Goal: Information Seeking & Learning: Learn about a topic

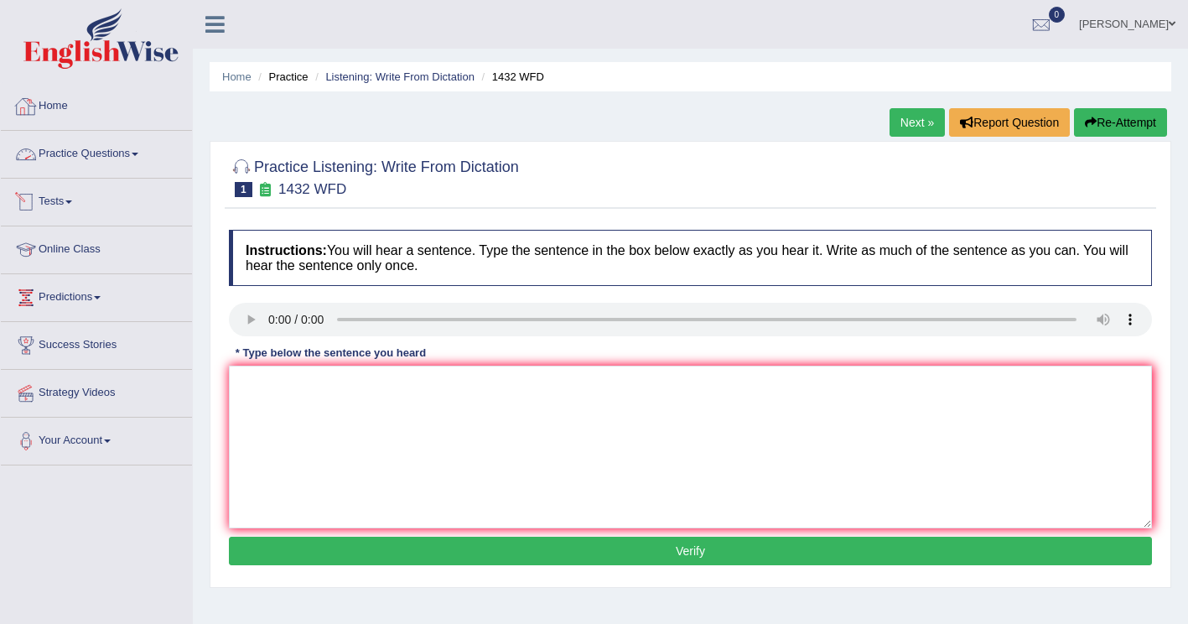
click at [131, 157] on link "Practice Questions" at bounding box center [96, 152] width 191 height 42
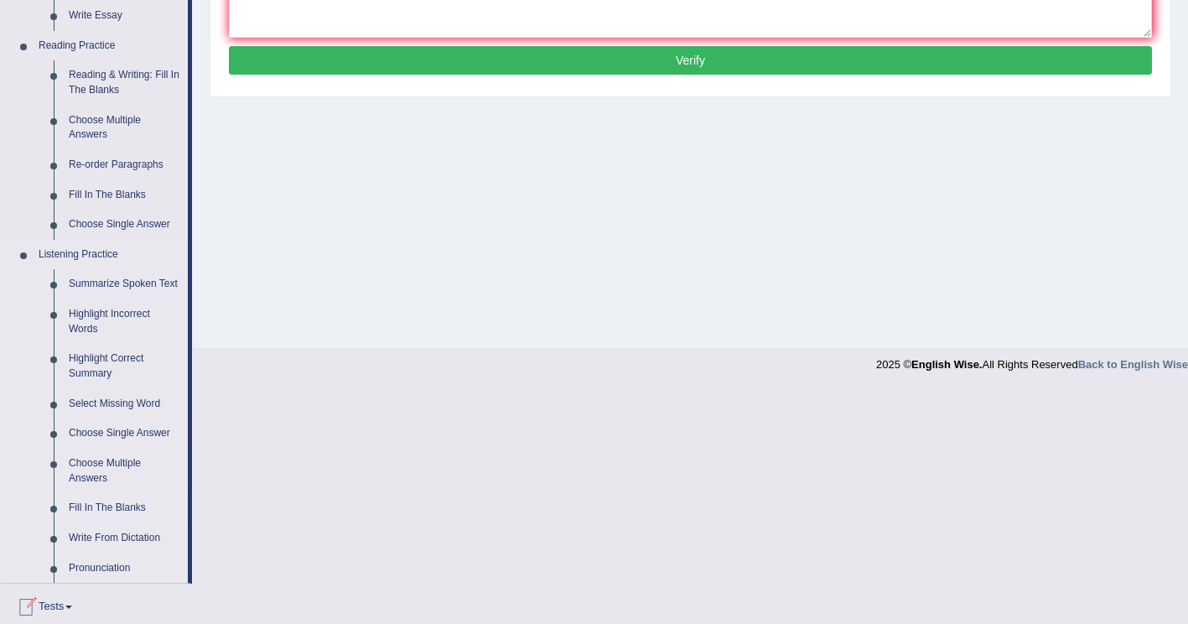
scroll to position [486, 0]
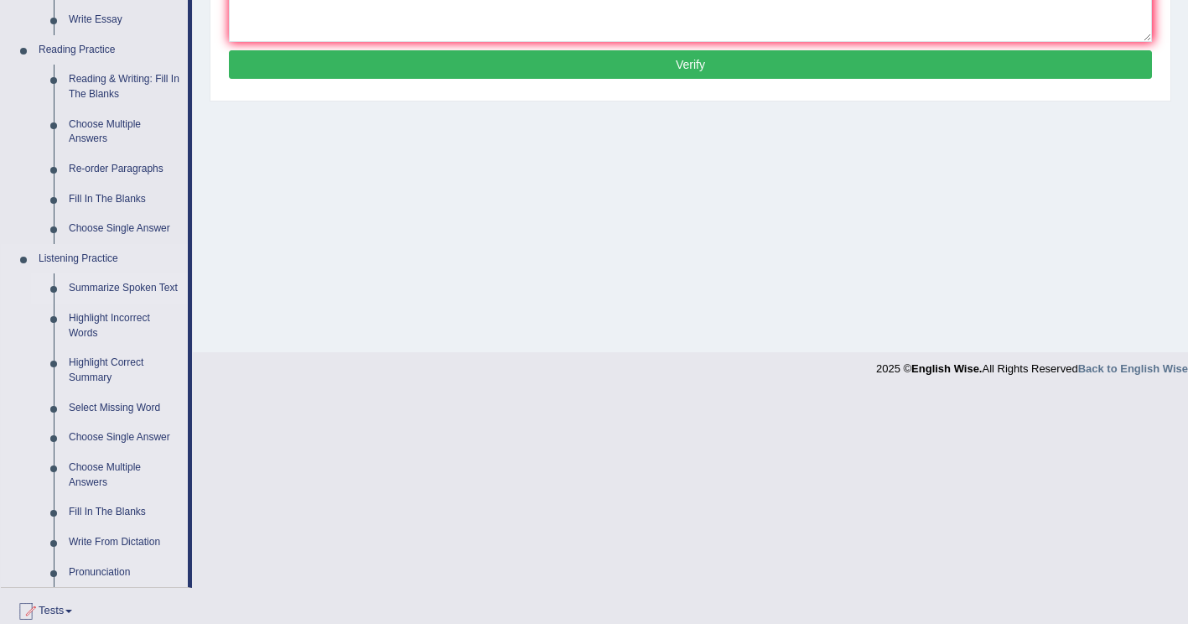
click at [114, 291] on link "Summarize Spoken Text" at bounding box center [124, 288] width 127 height 30
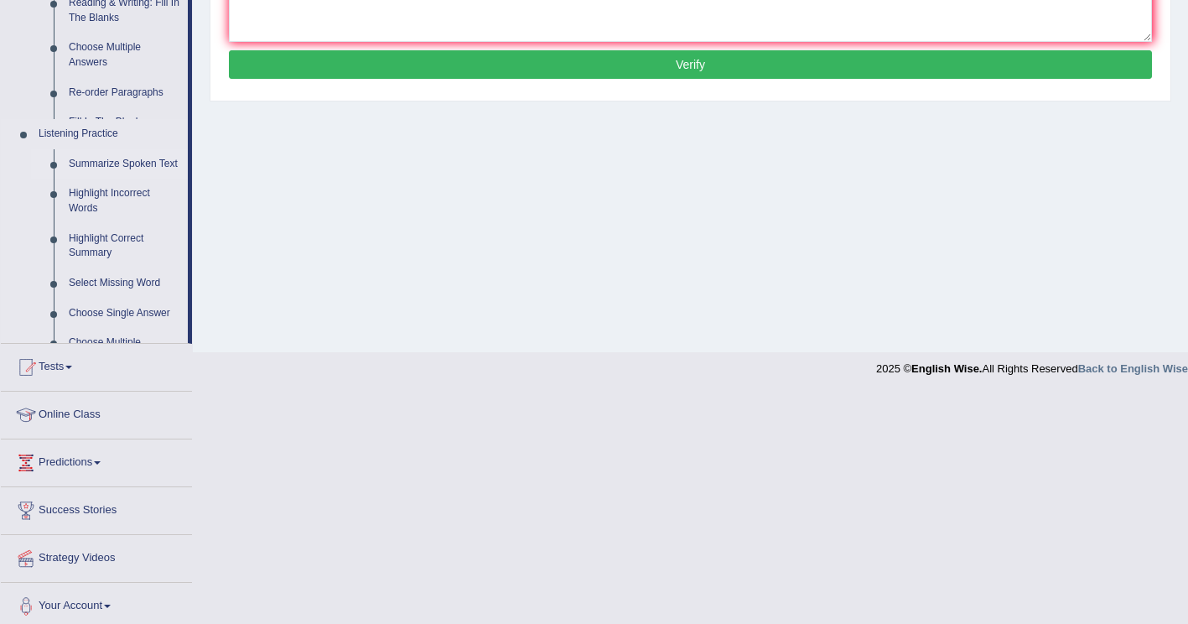
scroll to position [256, 0]
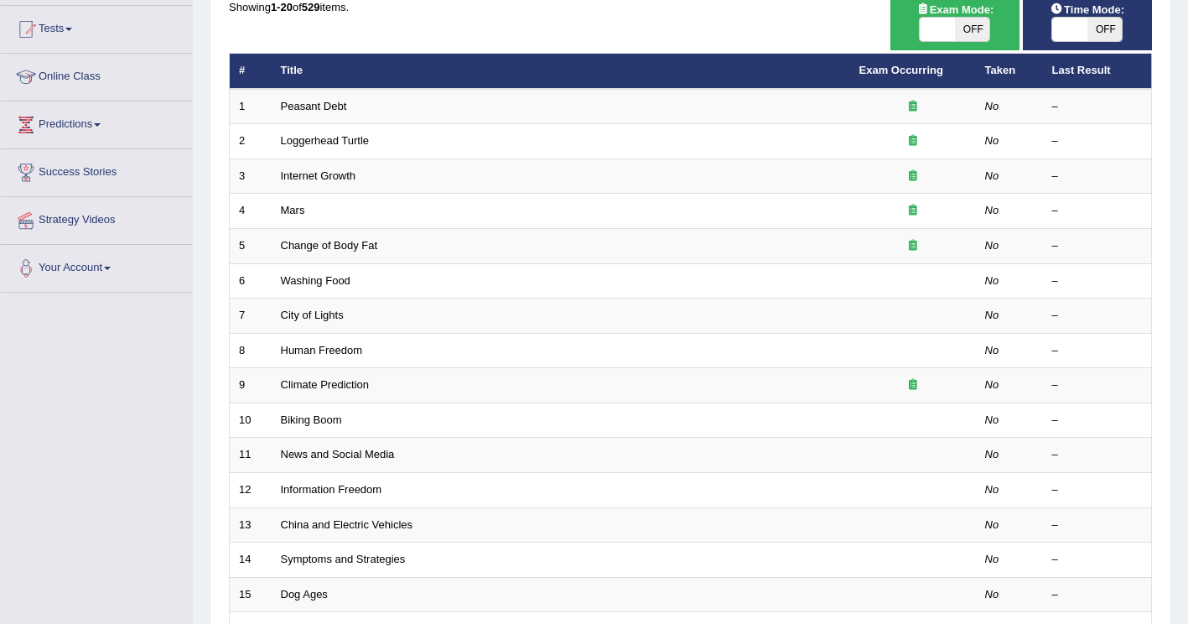
scroll to position [151, 0]
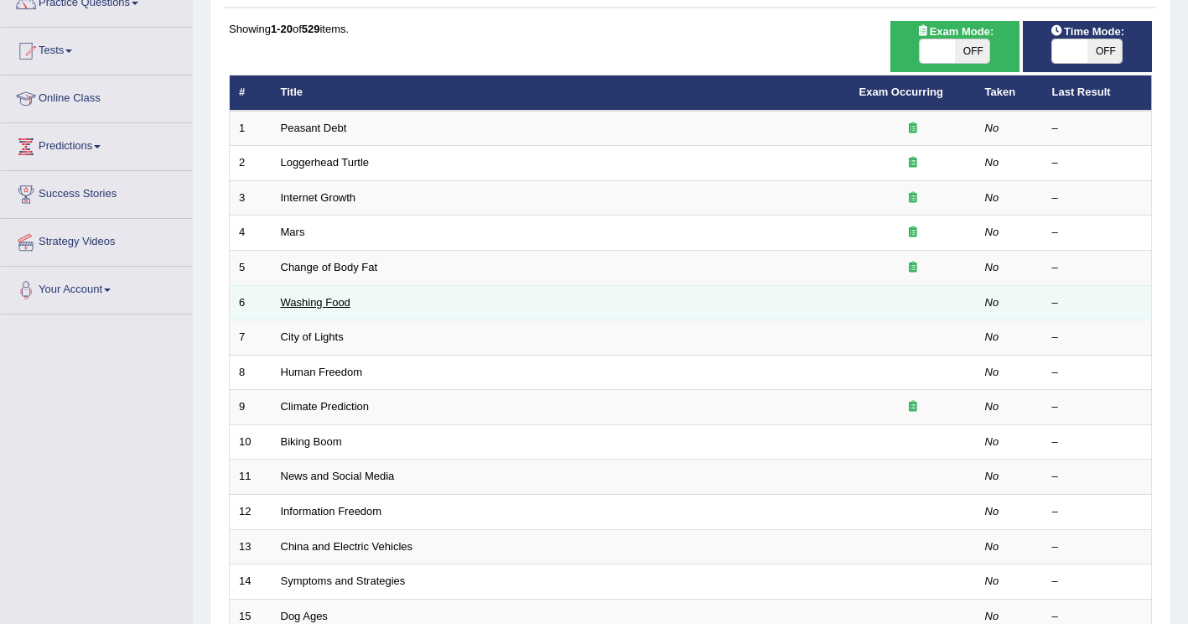
click at [291, 303] on link "Washing Food" at bounding box center [316, 302] width 70 height 13
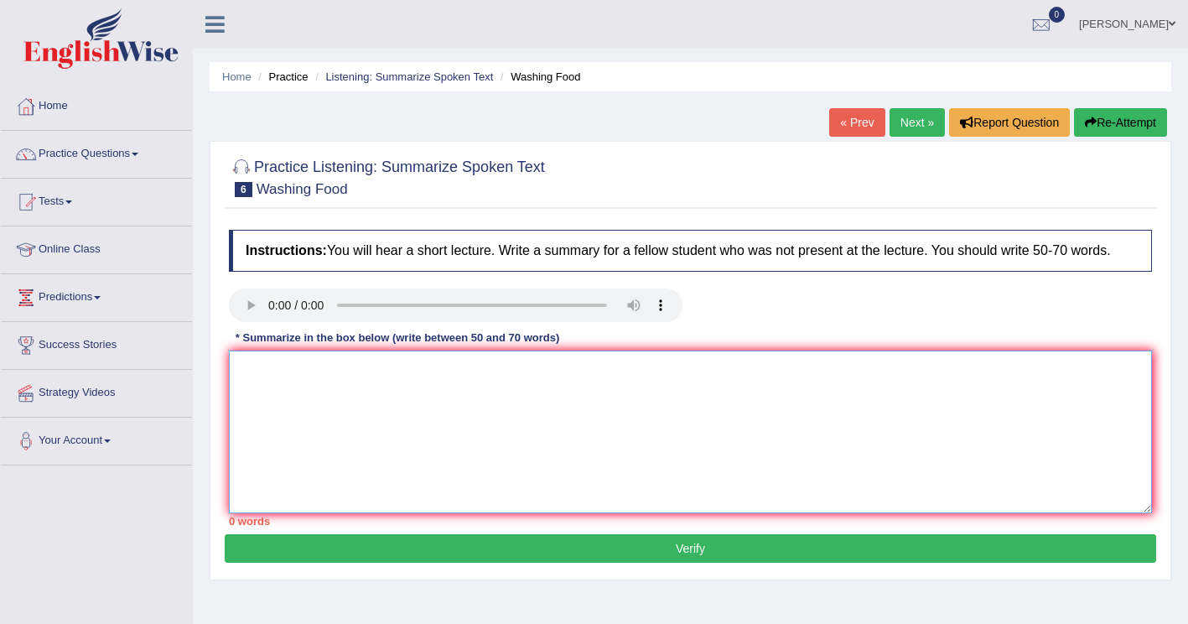
click at [266, 380] on textarea at bounding box center [690, 431] width 923 height 163
click at [380, 375] on textarea "Food safety is a wide range, from Raw meat, fruits and vegetables" at bounding box center [690, 431] width 923 height 163
click at [739, 375] on textarea "Food safety is a very wide in terms of food handling, from Raw meat, fruits and…" at bounding box center [690, 431] width 923 height 163
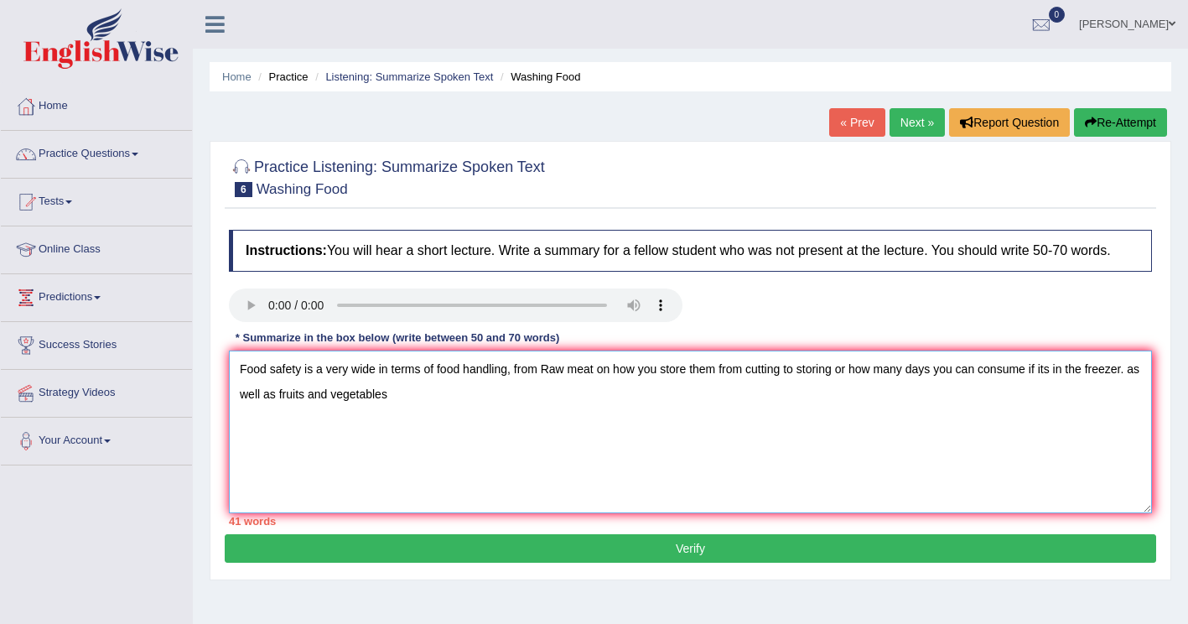
drag, startPoint x: 716, startPoint y: 370, endPoint x: 749, endPoint y: 370, distance: 33.5
click at [717, 370] on textarea "Food safety is a very wide in terms of food handling, from Raw meat on how you …" at bounding box center [690, 431] width 923 height 163
click at [565, 396] on textarea "Food safety is a very wide in terms of food handling, from Raw meat on how you …" at bounding box center [690, 431] width 923 height 163
click at [647, 396] on textarea "Food safety is a very wide in terms of food handling, from Raw meat on how you …" at bounding box center [690, 431] width 923 height 163
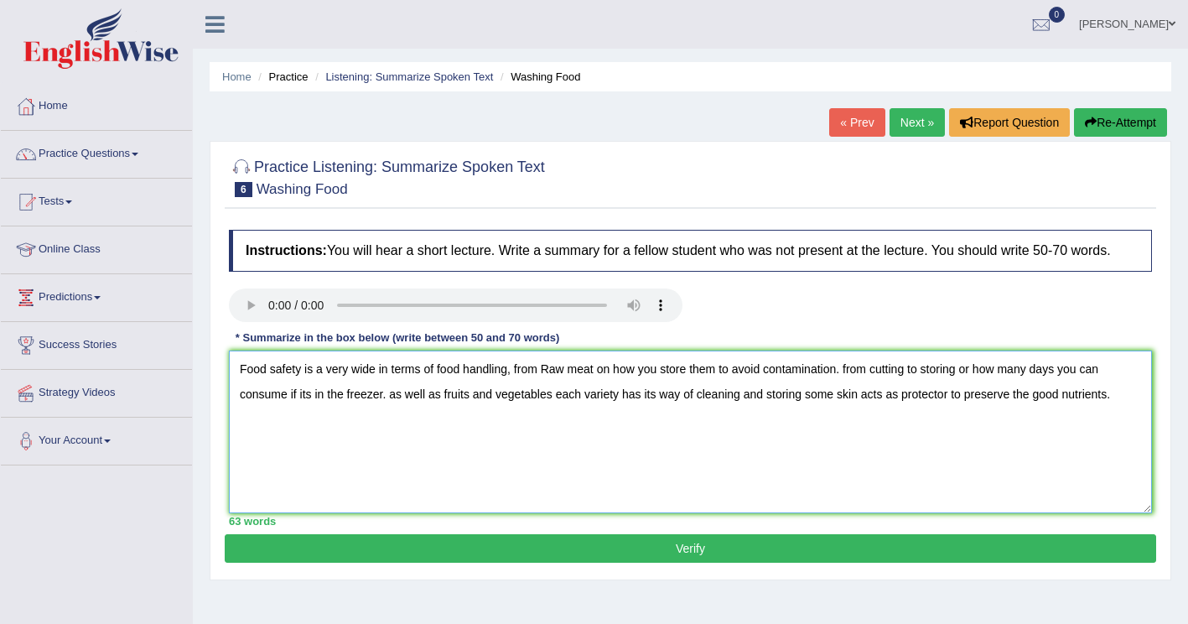
type textarea "Food safety is a very wide in terms of food handling, from Raw meat on how you …"
click at [808, 554] on button "Verify" at bounding box center [690, 548] width 931 height 28
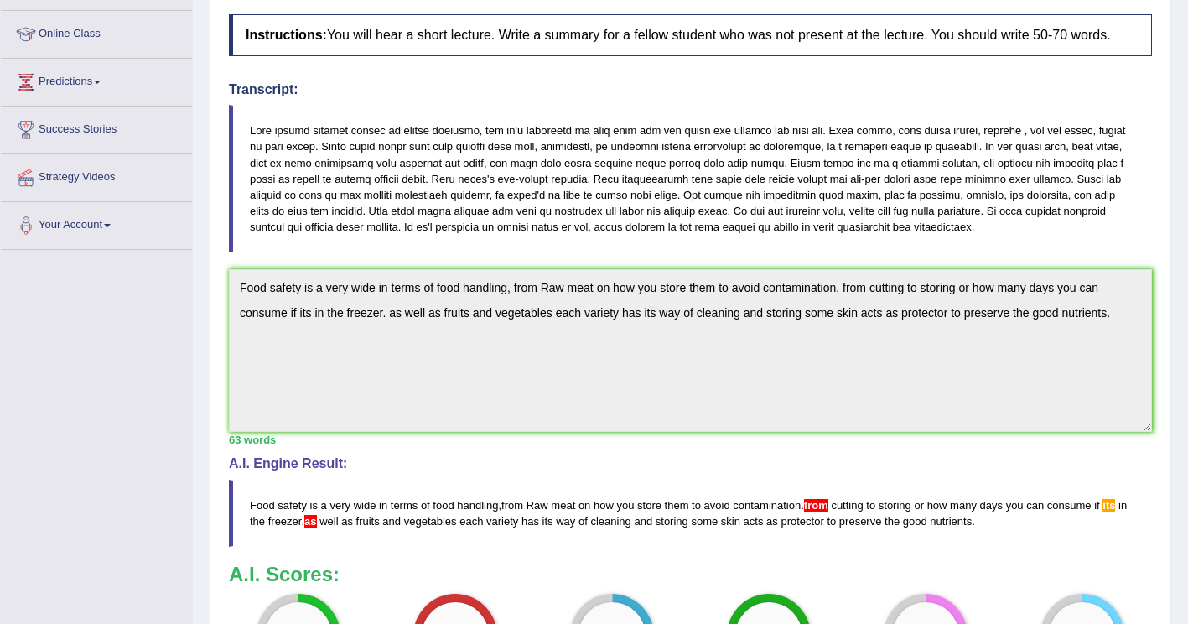
scroll to position [37, 0]
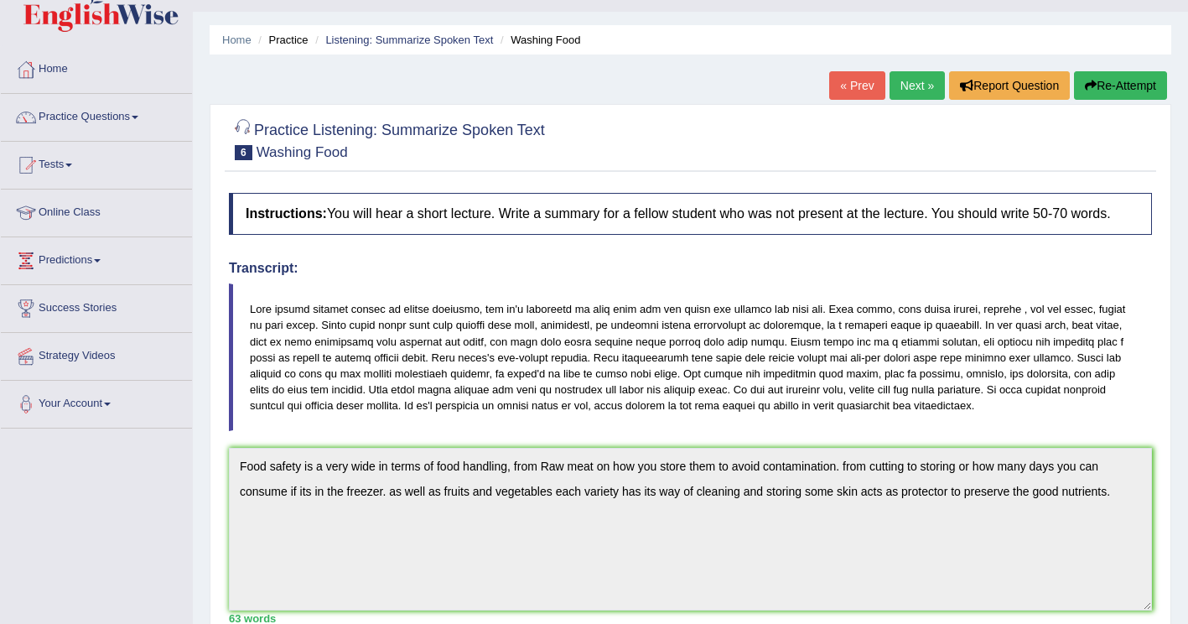
click at [915, 86] on link "Next »" at bounding box center [916, 85] width 55 height 28
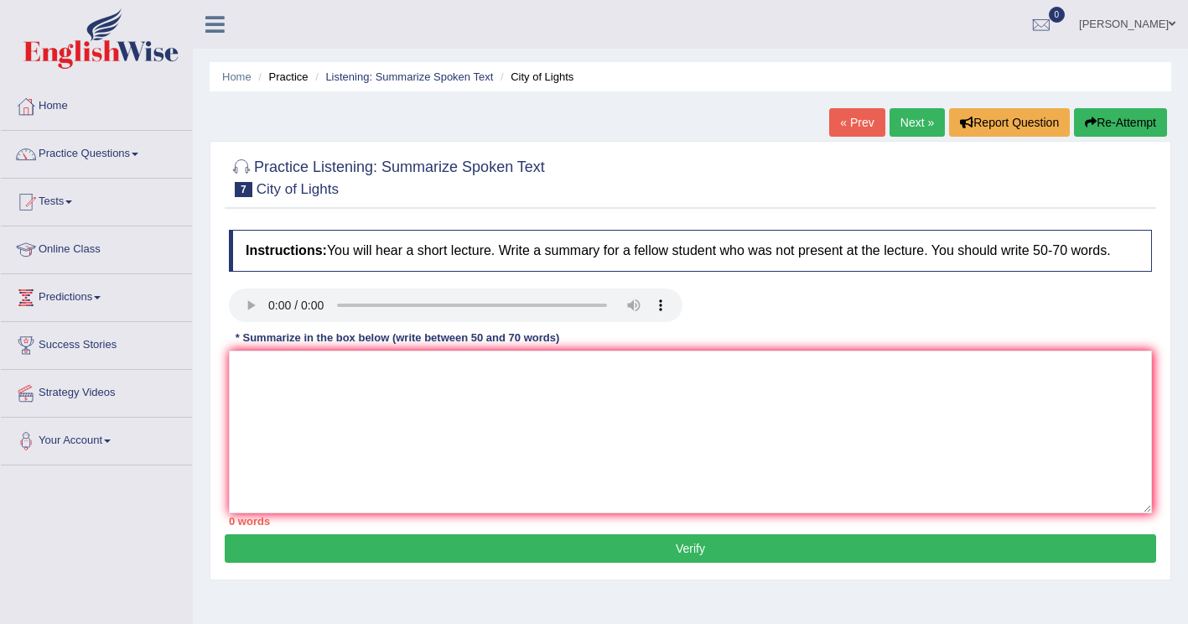
click at [288, 394] on textarea at bounding box center [690, 431] width 923 height 163
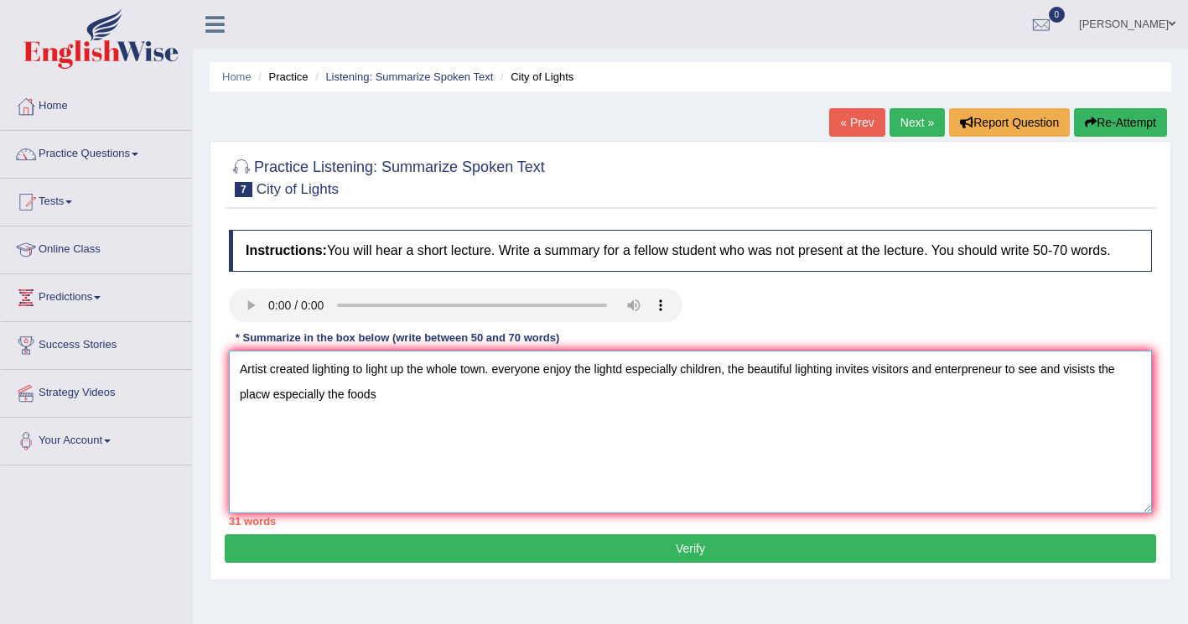
click at [276, 397] on textarea "Artist created lighting to light up the whole town. everyone enjoy the lightd e…" at bounding box center [690, 431] width 923 height 163
click at [397, 406] on textarea "Artist created lighting to light up the whole town. everyone enjoy the lightd e…" at bounding box center [690, 431] width 923 height 163
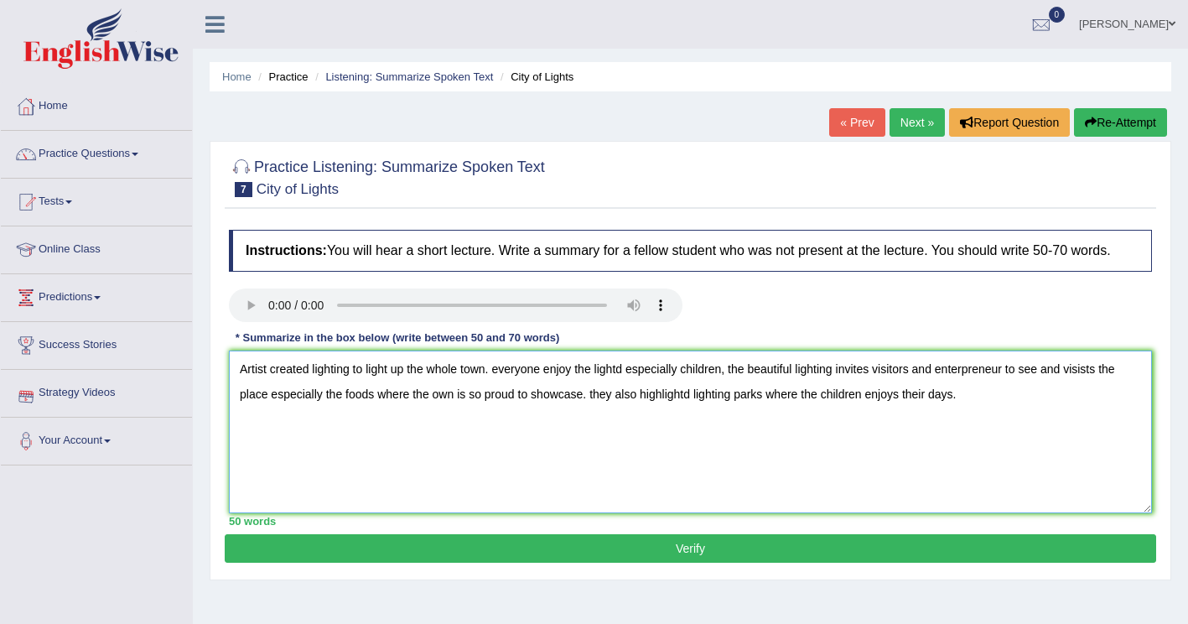
click at [573, 376] on textarea "Artist created lighting to light up the whole town. everyone enjoy the lightd e…" at bounding box center [690, 431] width 923 height 163
click at [634, 371] on textarea "Artist created lighting to light up the whole town. everyone enjoys the lightd …" at bounding box center [690, 431] width 923 height 163
drag, startPoint x: 1103, startPoint y: 374, endPoint x: 1080, endPoint y: 372, distance: 23.5
click at [1080, 372] on textarea "Artist created lighting to light up the whole town. everyone enjoys the lights …" at bounding box center [690, 431] width 923 height 163
click at [433, 396] on textarea "Artist created lighting to light up the whole town. everyone enjoys the lights …" at bounding box center [690, 431] width 923 height 163
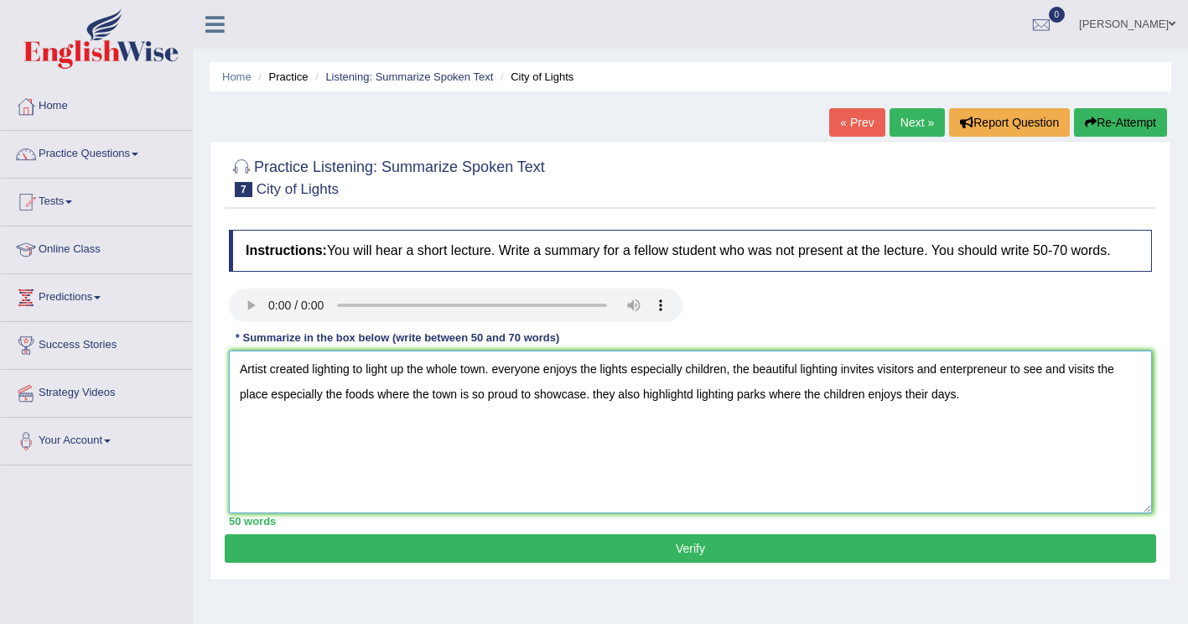
click at [699, 395] on textarea "Artist created lighting to light up the whole town. everyone enjoys the lights …" at bounding box center [690, 431] width 923 height 163
drag, startPoint x: 874, startPoint y: 398, endPoint x: 977, endPoint y: 417, distance: 104.7
click at [977, 417] on textarea "Artist created lighting to light up the whole town. everyone enjoys the lights …" at bounding box center [690, 431] width 923 height 163
drag, startPoint x: 744, startPoint y: 398, endPoint x: 764, endPoint y: 396, distance: 20.3
click at [745, 398] on textarea "Artist created lighting to light up the whole town. everyone enjoys the lights …" at bounding box center [690, 431] width 923 height 163
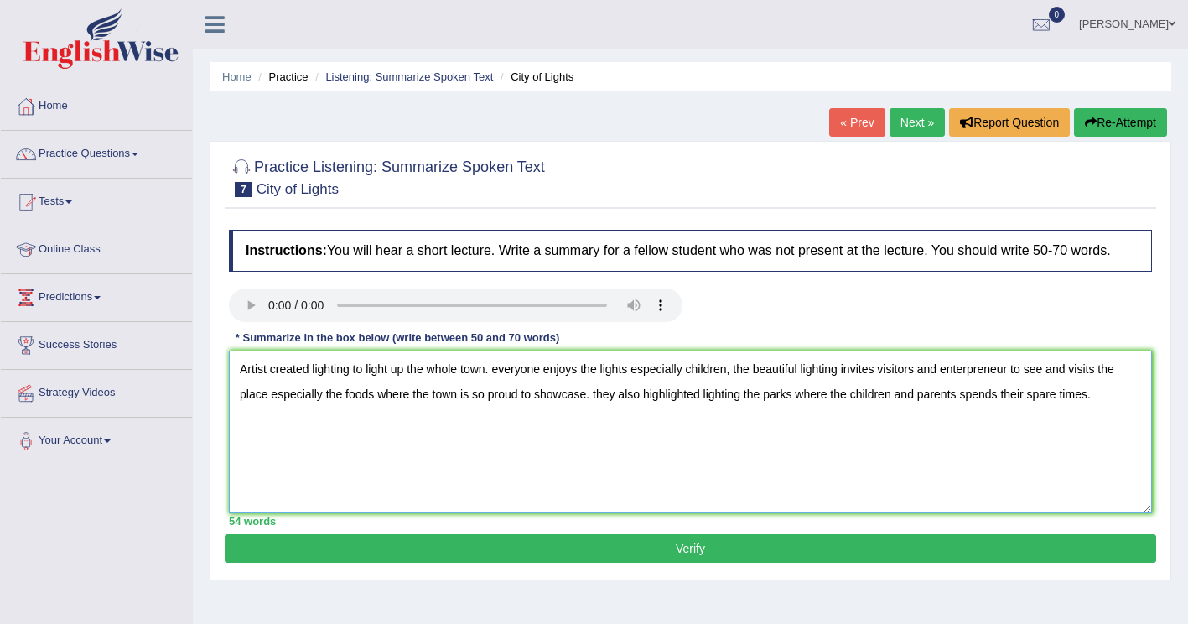
type textarea "Artist created lighting to light up the whole town. everyone enjoys the lights …"
click at [718, 547] on button "Verify" at bounding box center [690, 548] width 931 height 28
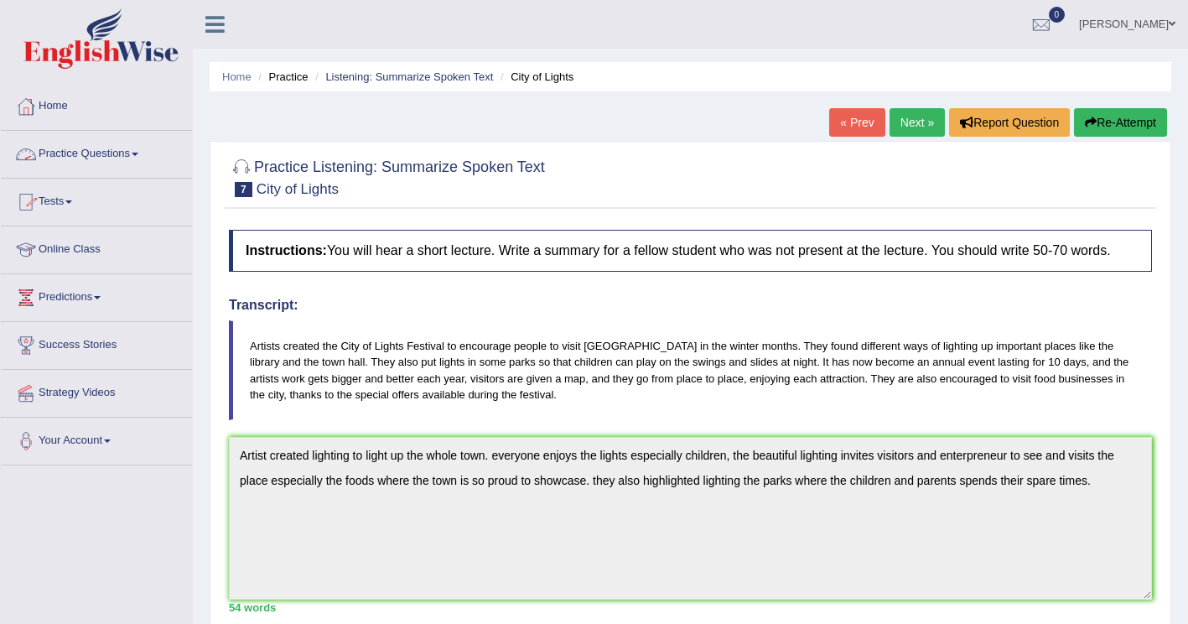
click at [138, 154] on span at bounding box center [135, 154] width 7 height 3
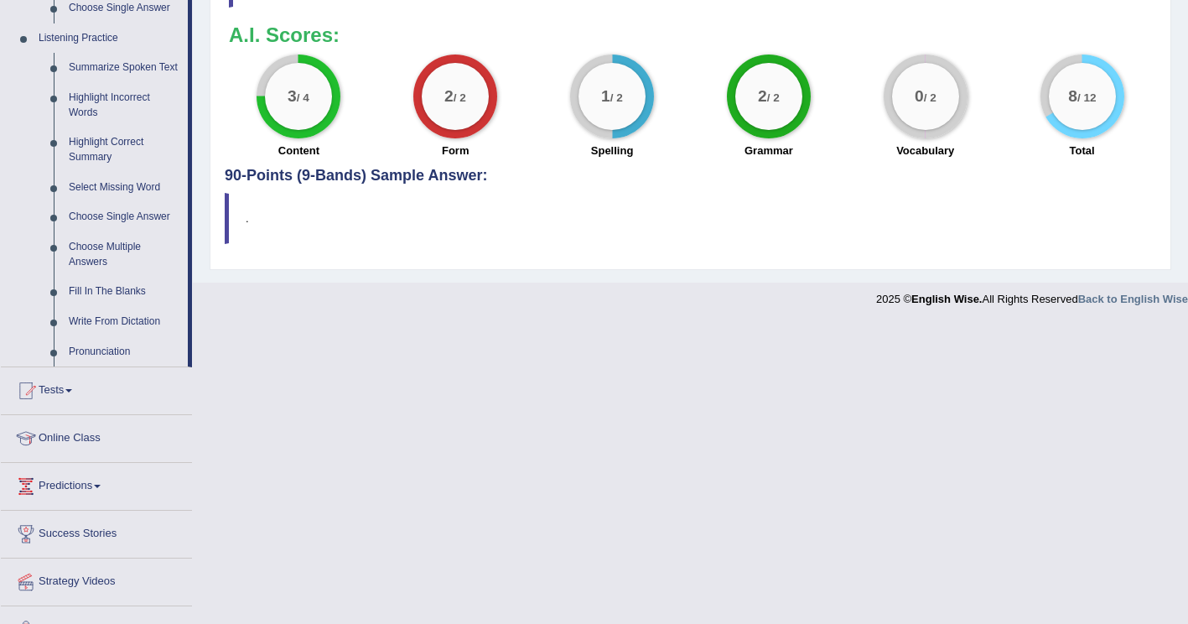
scroll to position [738, 0]
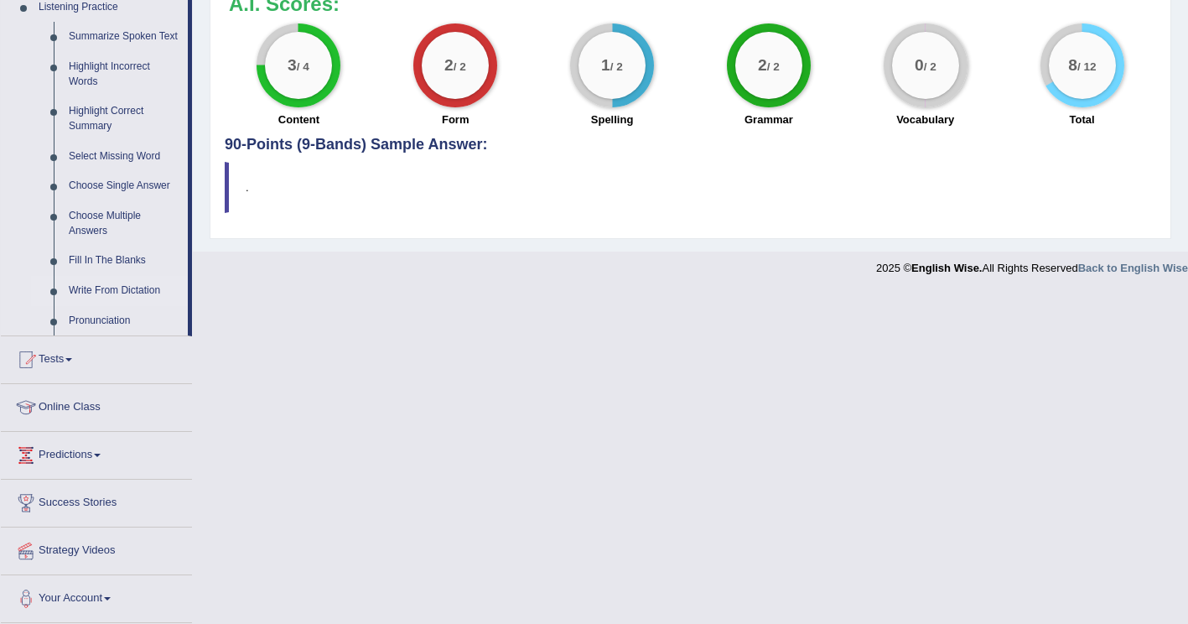
click at [128, 288] on link "Write From Dictation" at bounding box center [124, 291] width 127 height 30
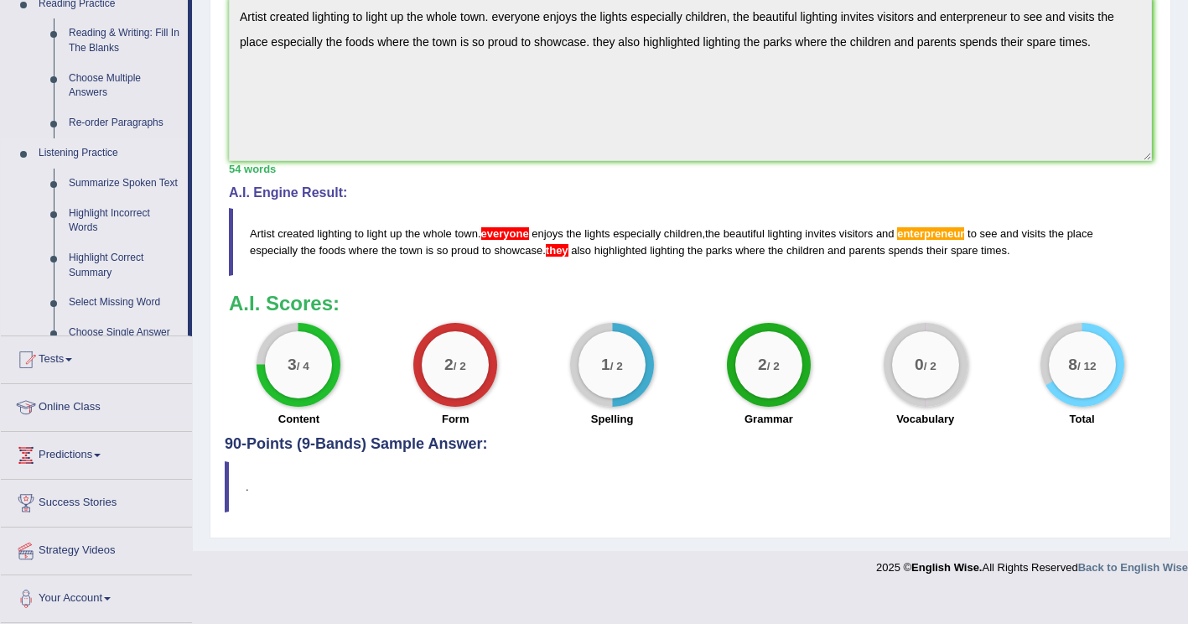
scroll to position [408, 0]
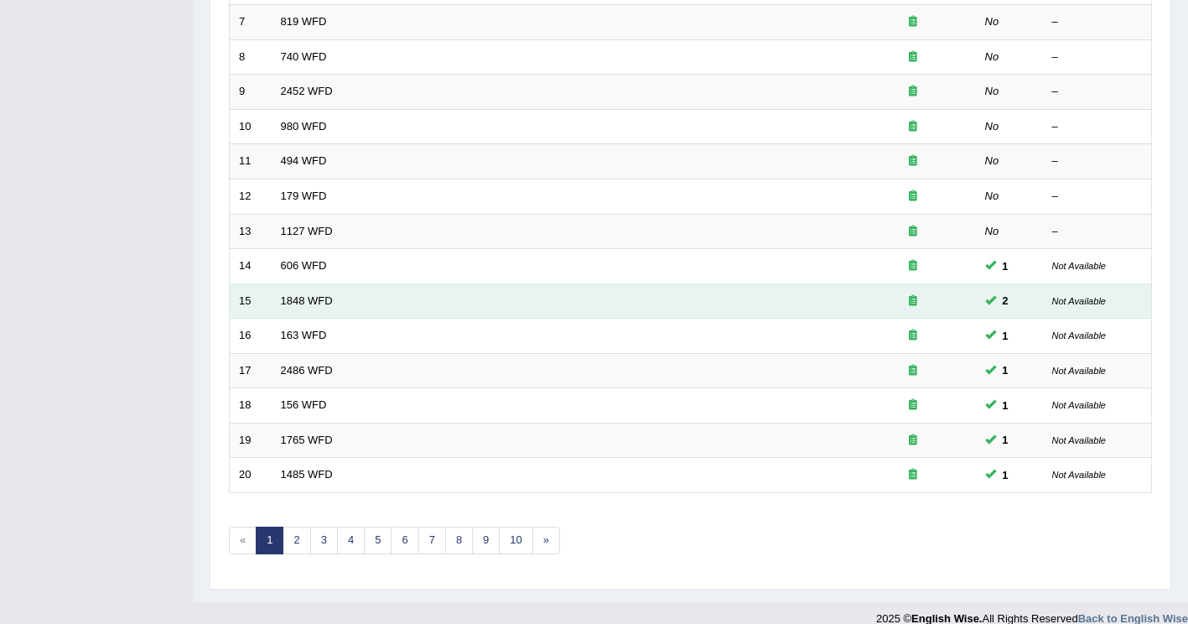
scroll to position [486, 0]
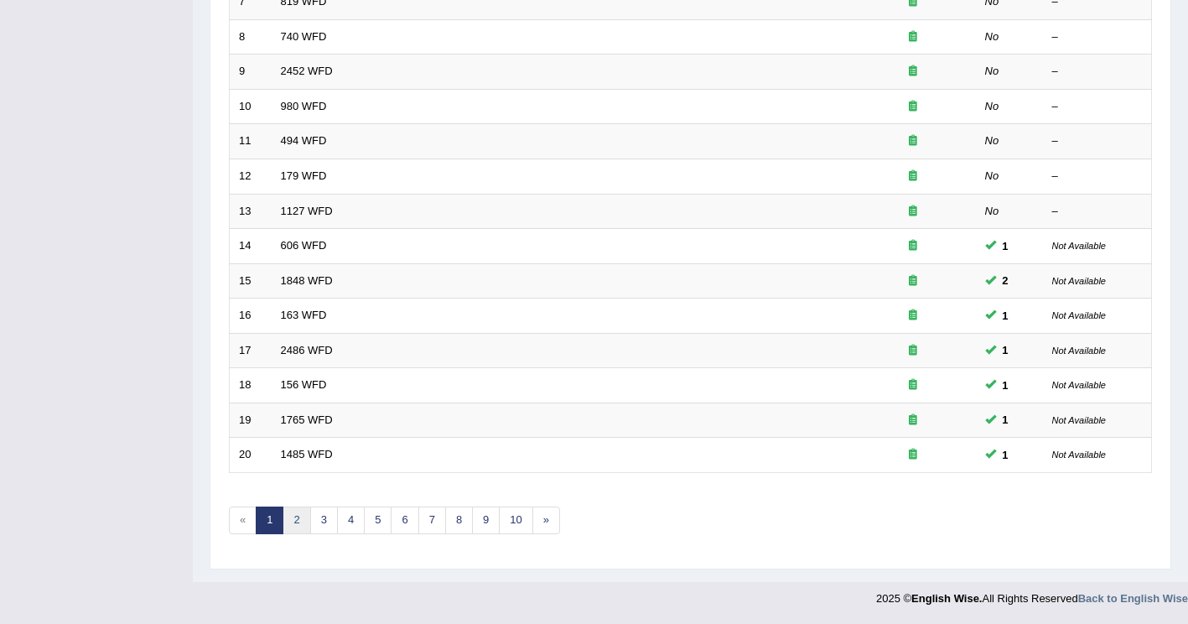
click at [292, 521] on link "2" at bounding box center [296, 520] width 28 height 28
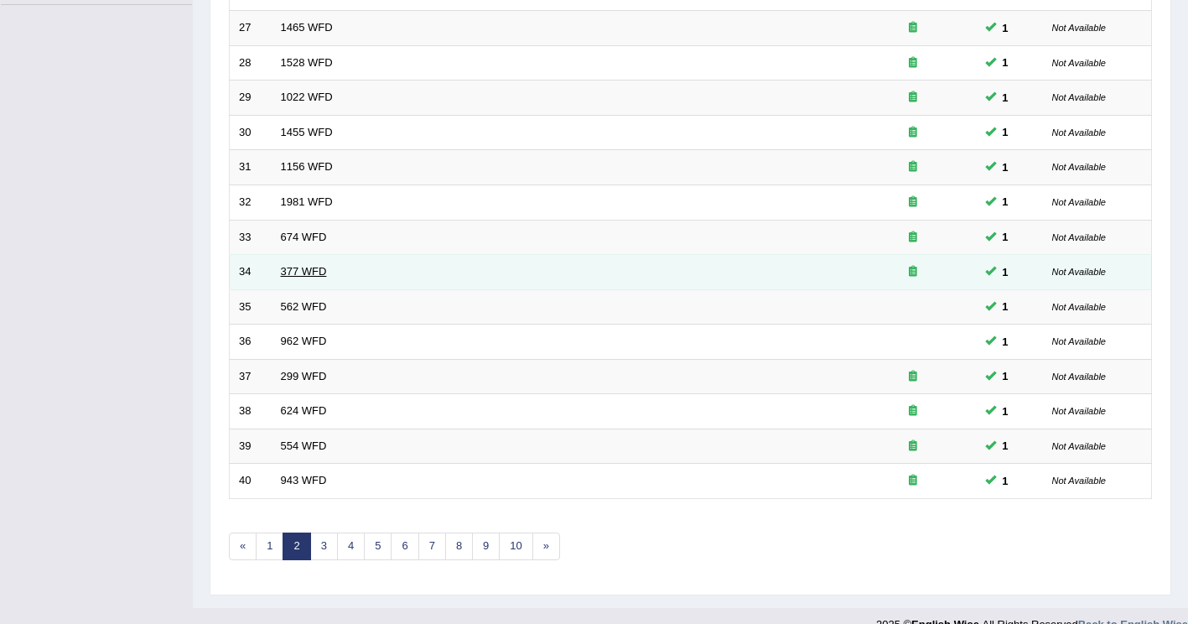
scroll to position [486, 0]
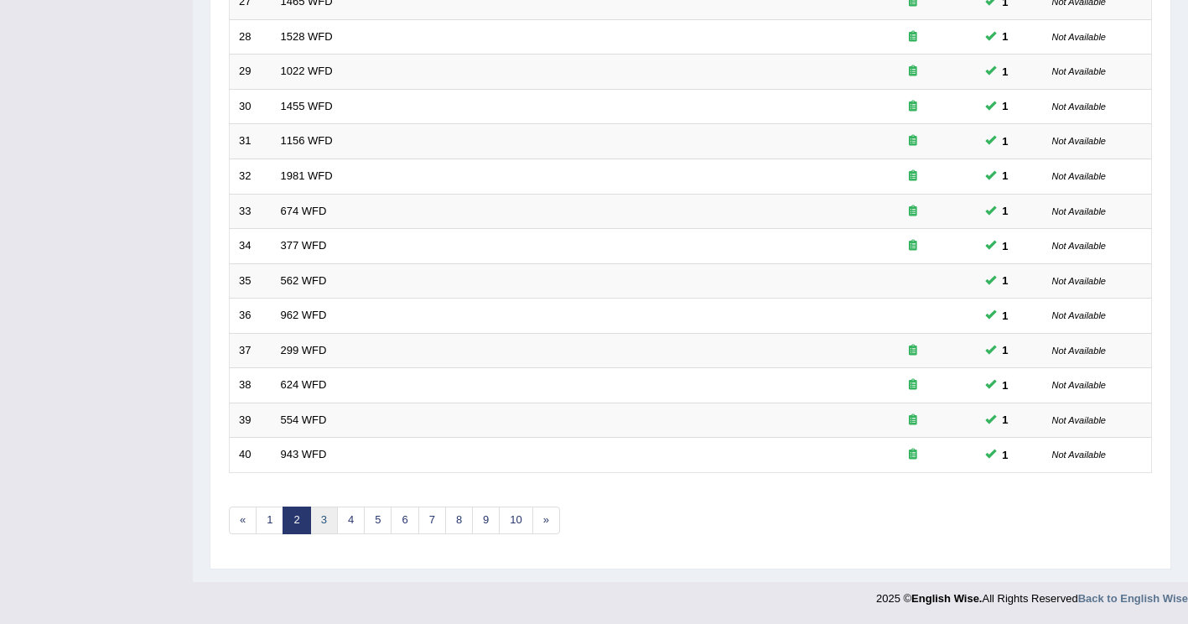
click at [322, 515] on link "3" at bounding box center [324, 520] width 28 height 28
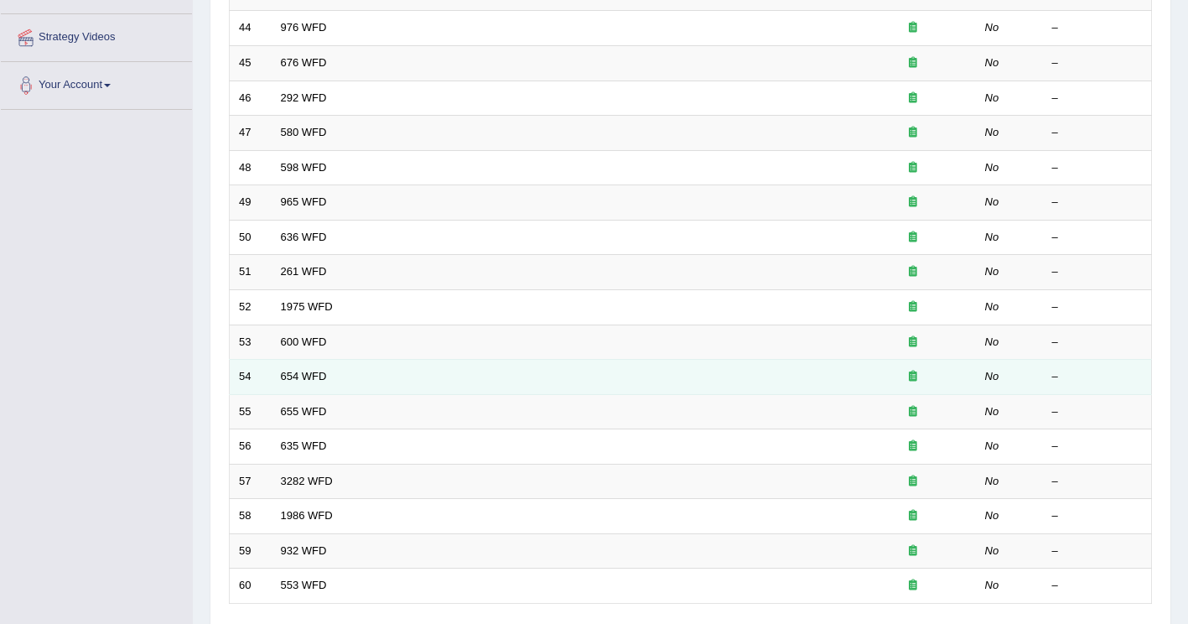
scroll to position [486, 0]
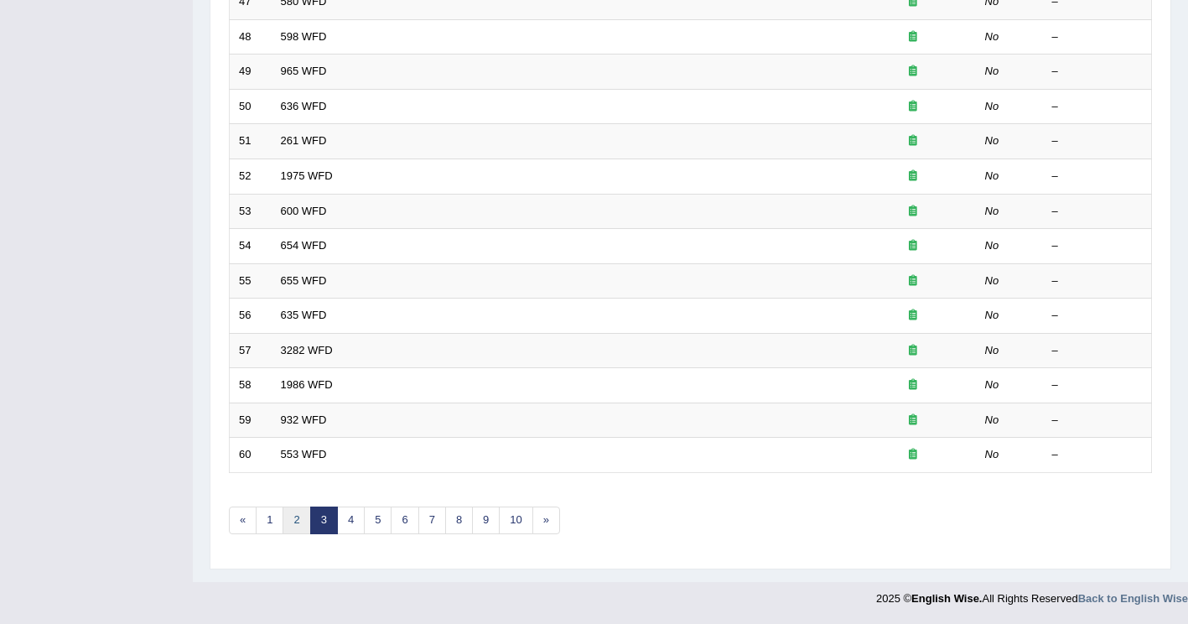
click at [293, 530] on link "2" at bounding box center [296, 520] width 28 height 28
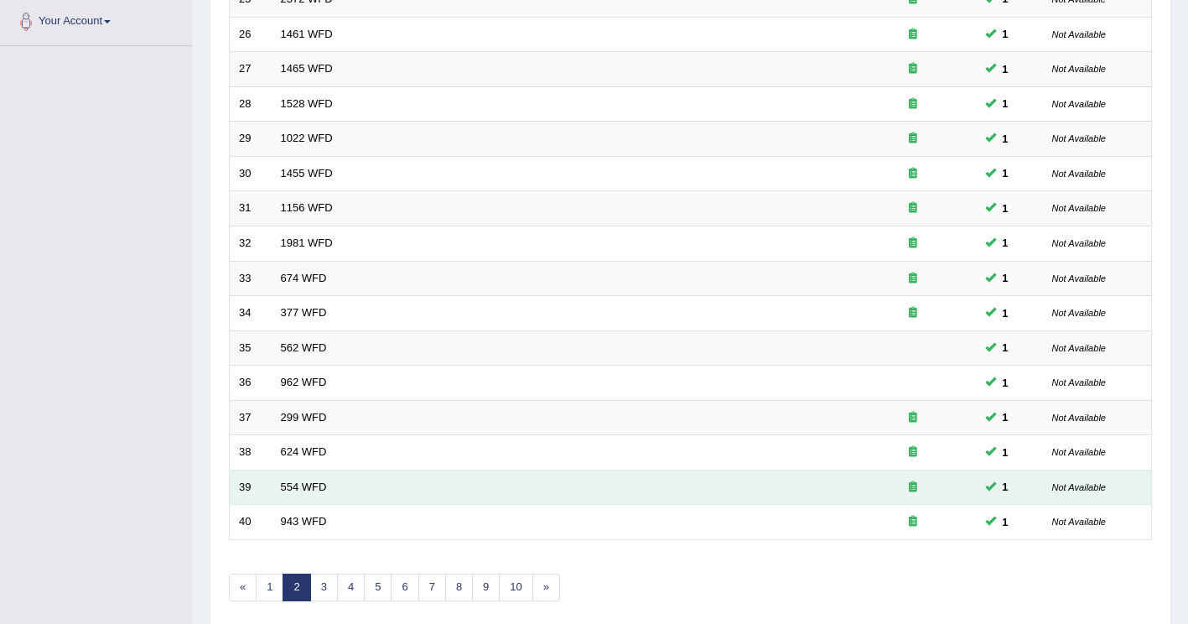
scroll to position [486, 0]
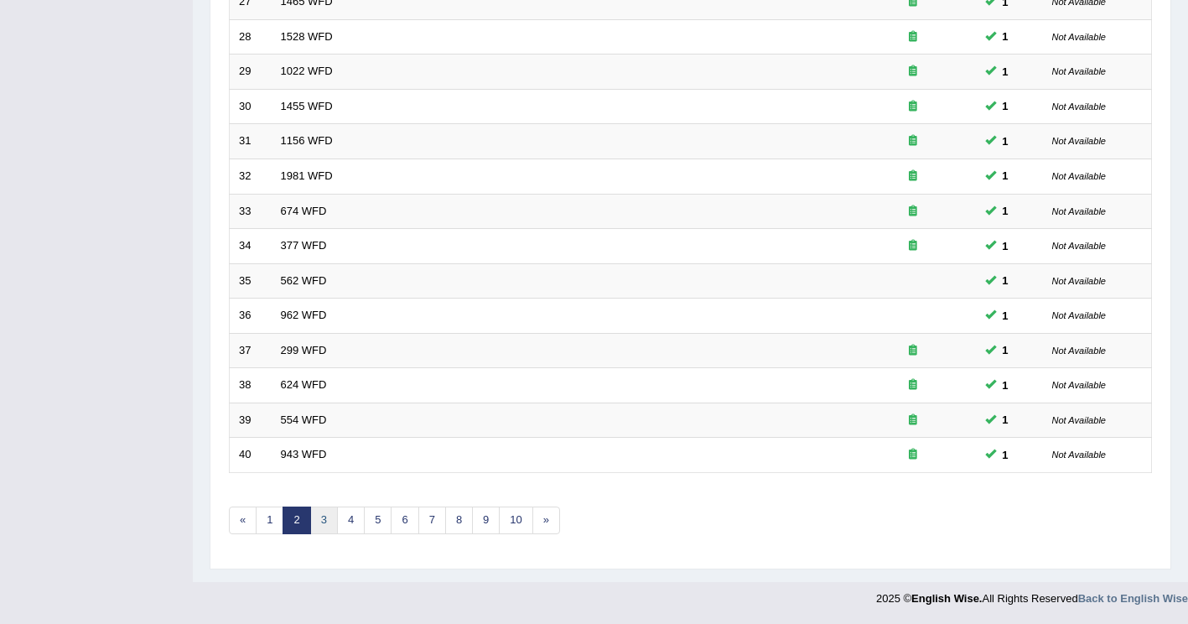
click at [319, 526] on link "3" at bounding box center [324, 520] width 28 height 28
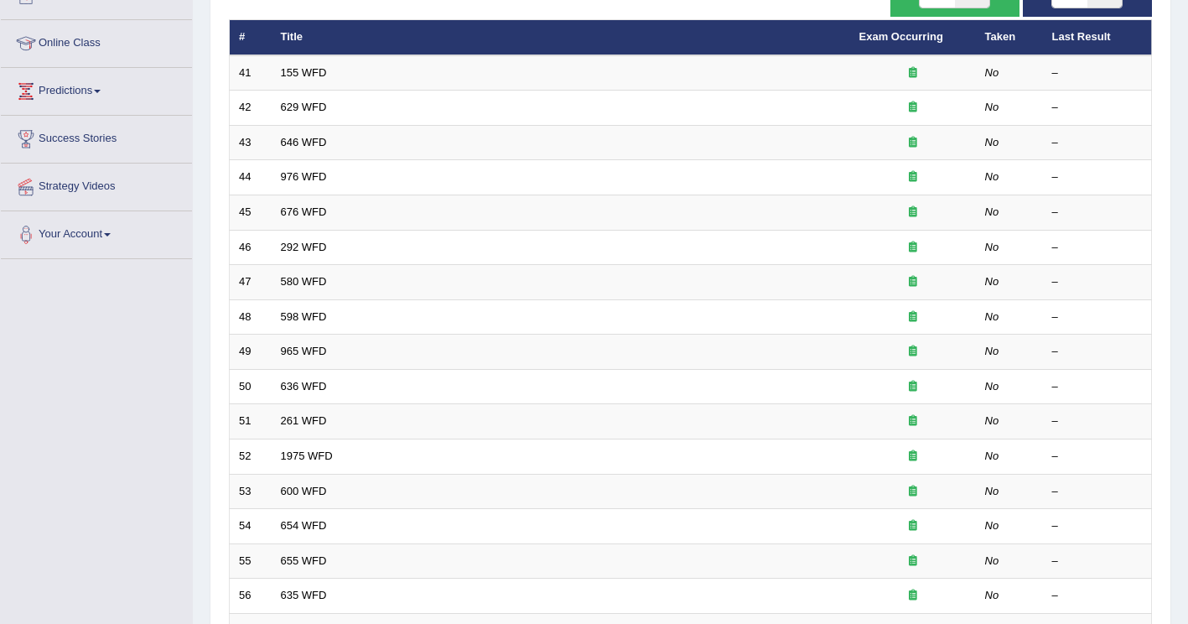
scroll to position [419, 0]
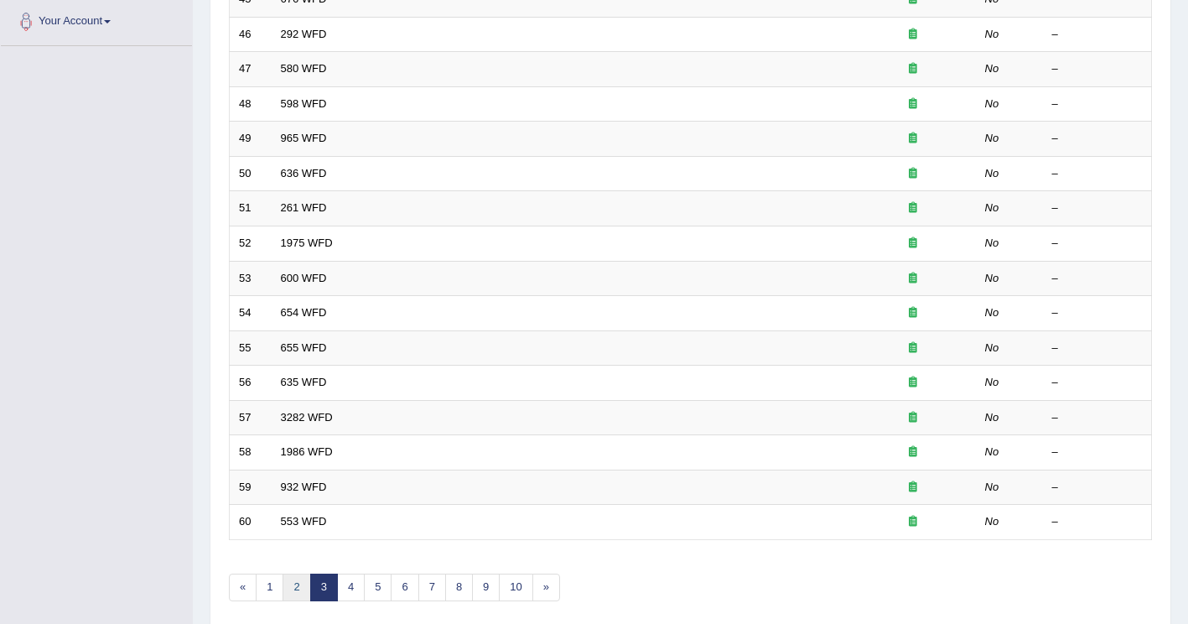
click at [287, 595] on link "2" at bounding box center [296, 587] width 28 height 28
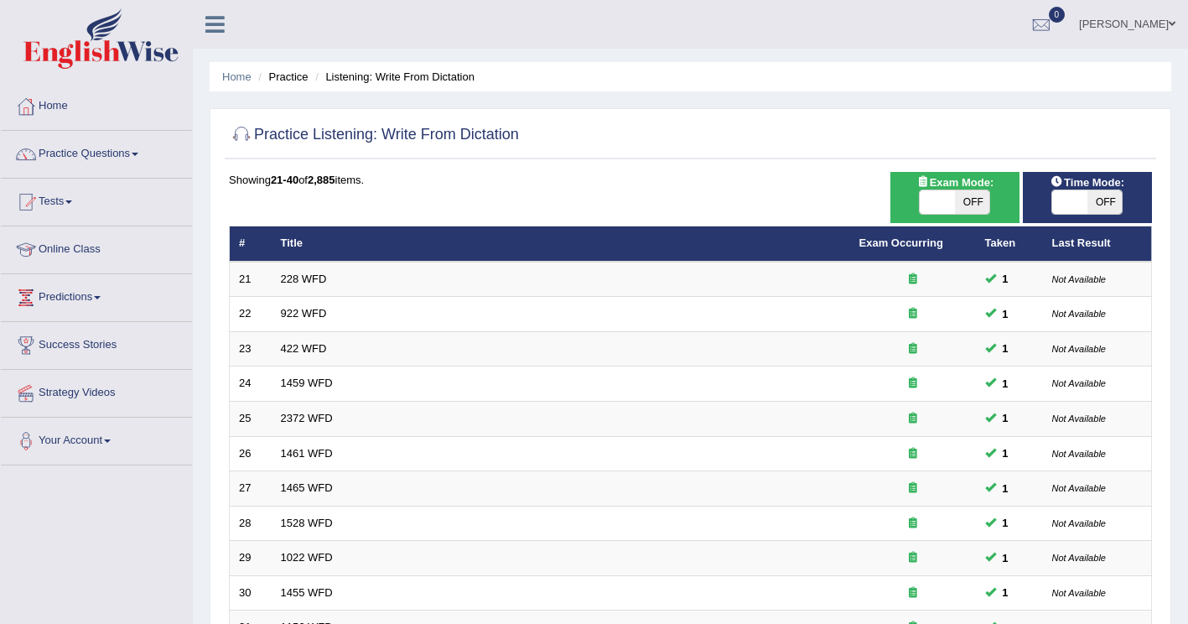
click at [142, 157] on link "Practice Questions" at bounding box center [96, 152] width 191 height 42
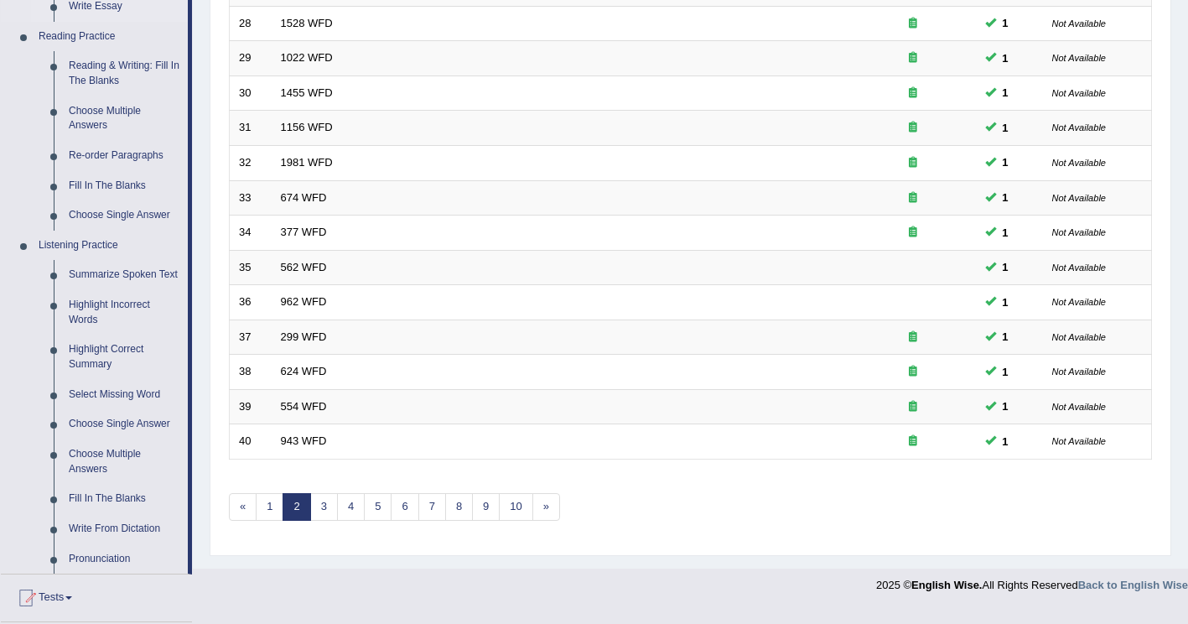
scroll to position [503, 0]
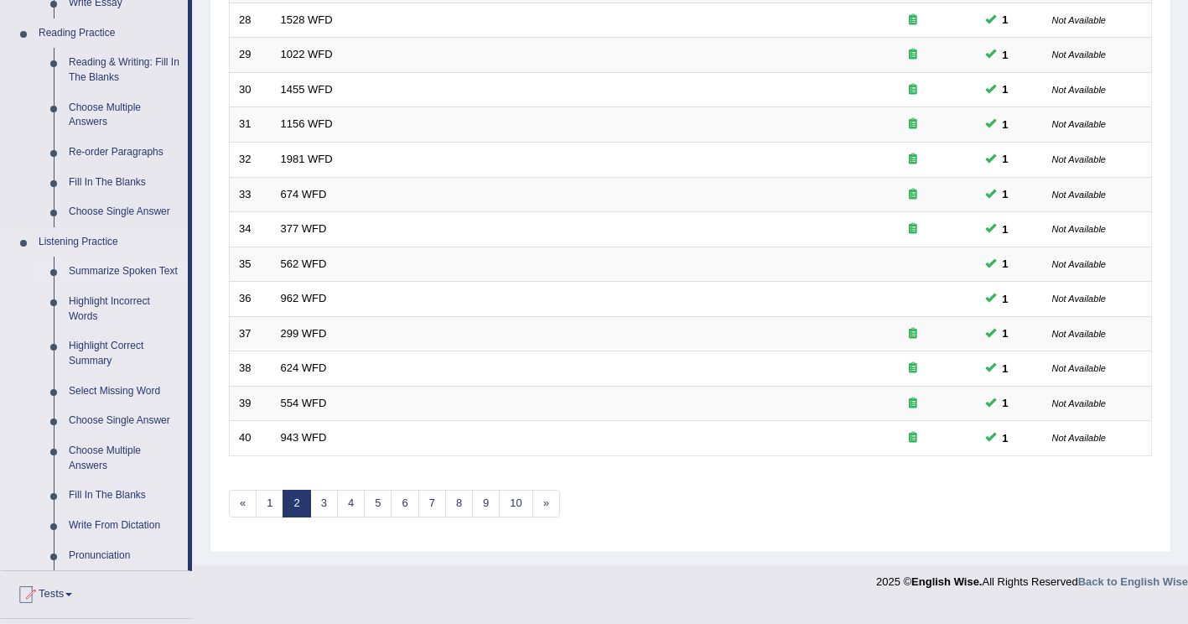
click at [106, 272] on link "Summarize Spoken Text" at bounding box center [124, 271] width 127 height 30
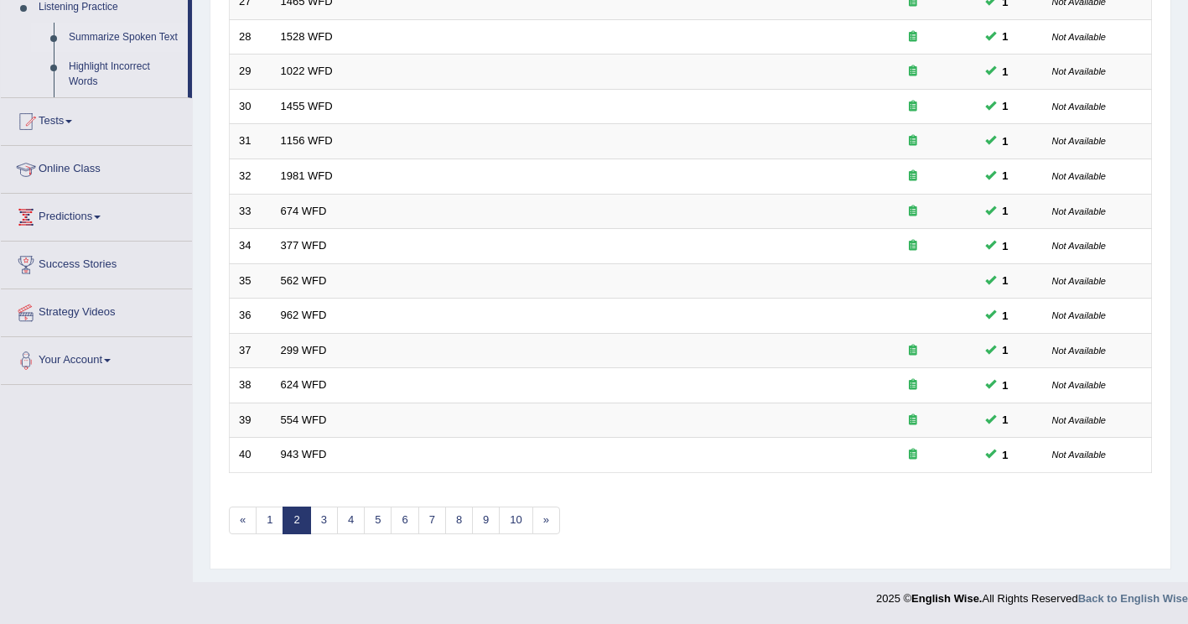
scroll to position [427, 0]
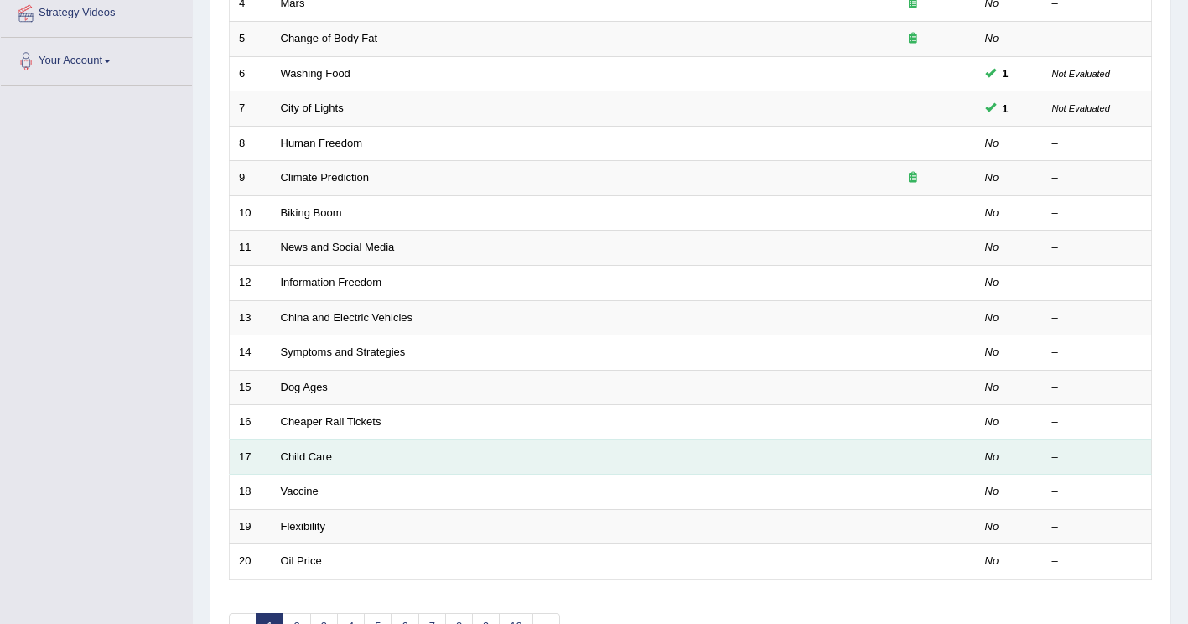
scroll to position [235, 0]
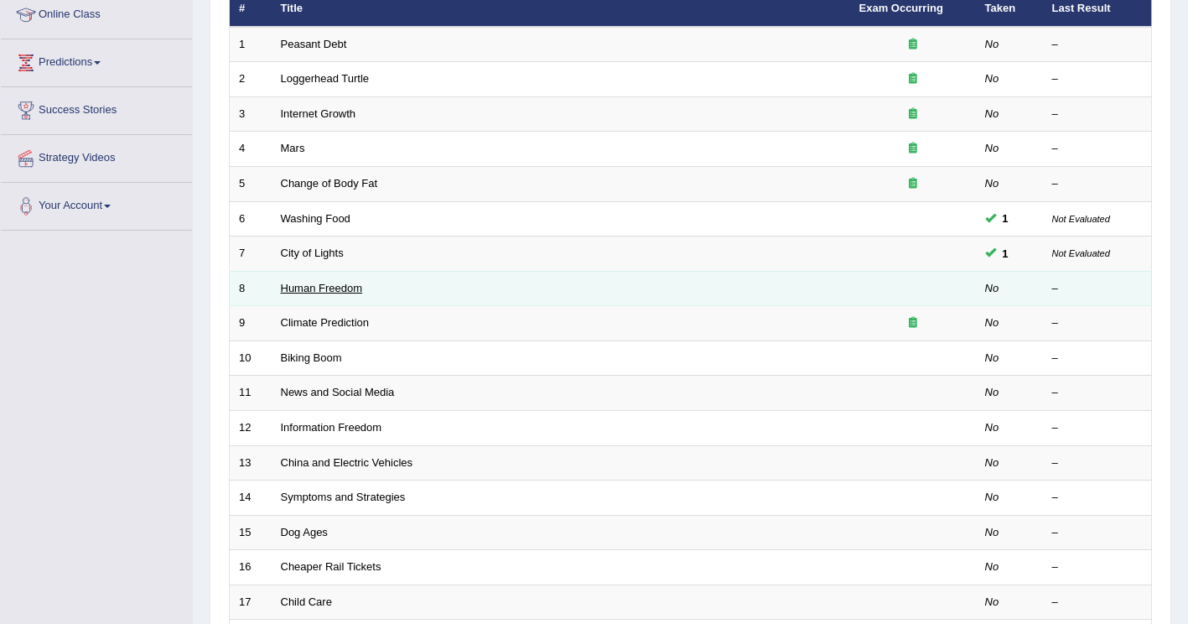
click at [334, 288] on link "Human Freedom" at bounding box center [322, 288] width 82 height 13
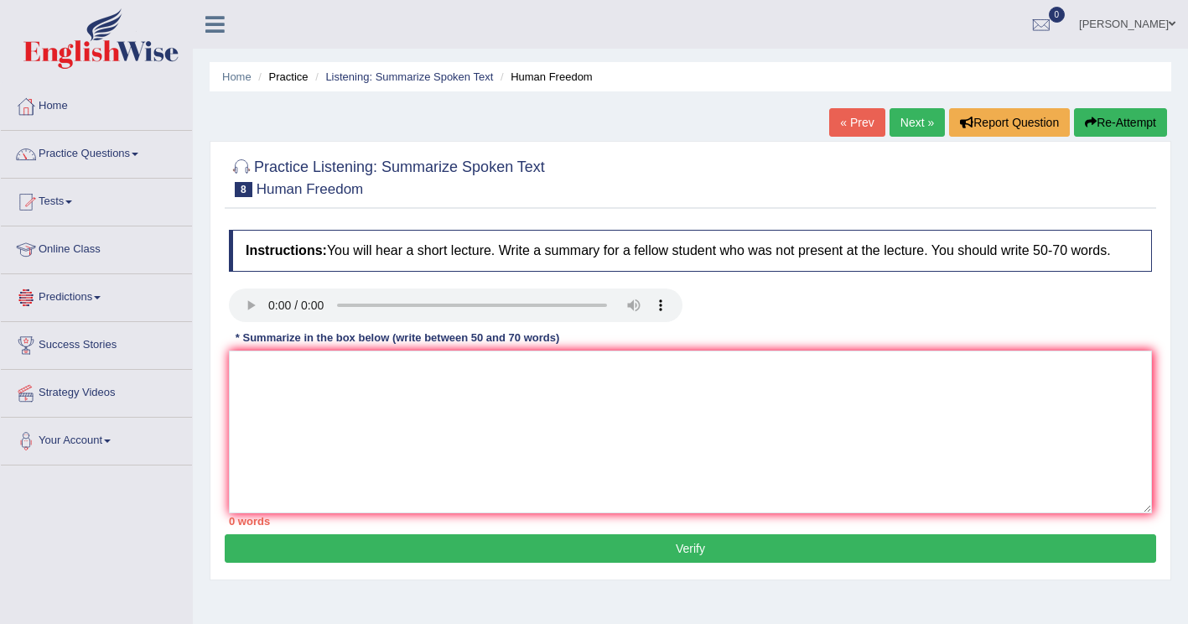
click at [140, 157] on link "Practice Questions" at bounding box center [96, 152] width 191 height 42
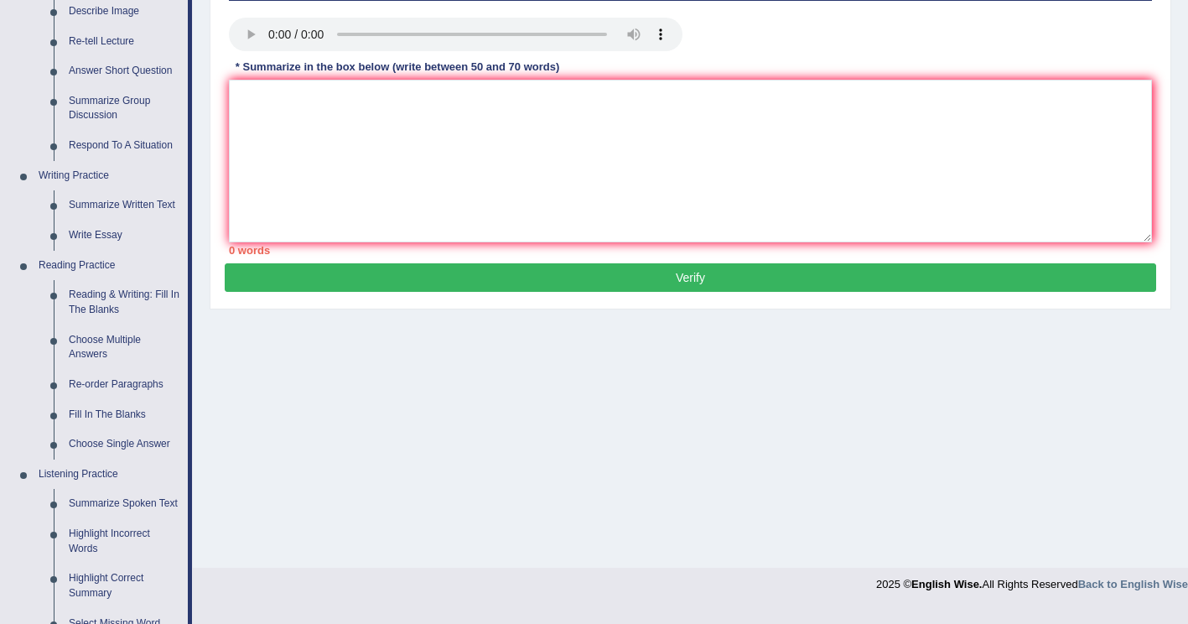
scroll to position [84, 0]
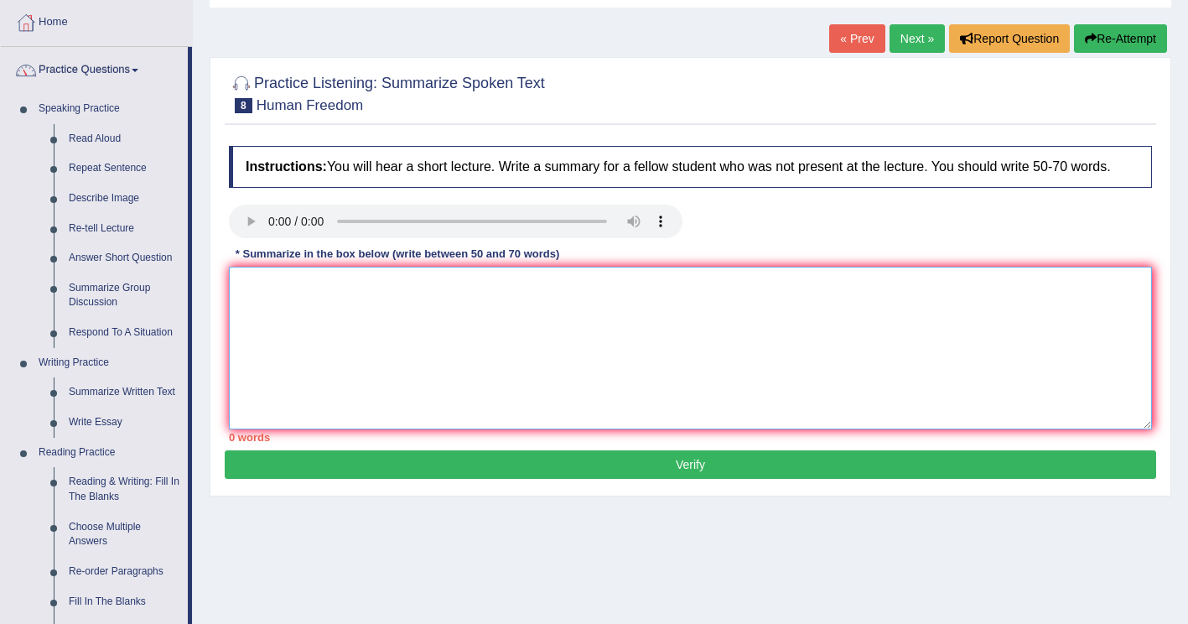
click at [261, 293] on textarea at bounding box center [690, 348] width 923 height 163
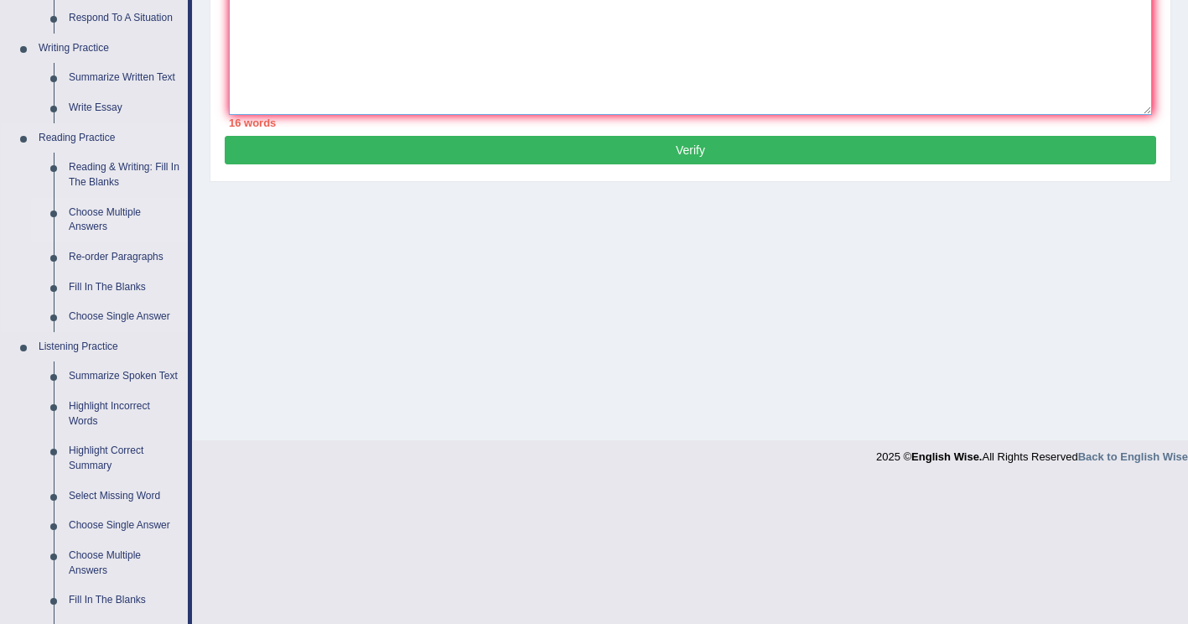
scroll to position [419, 0]
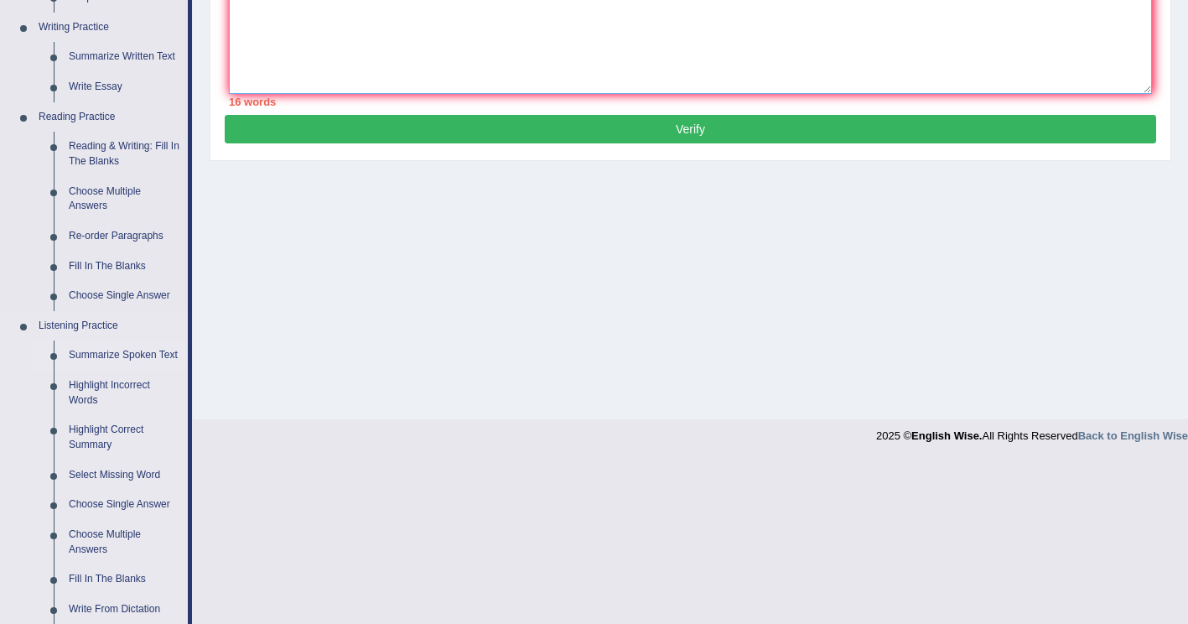
type textarea "Human freedom in business, economically wise its easier now a days due to inter…"
click at [111, 354] on link "Summarize Spoken Text" at bounding box center [124, 355] width 127 height 30
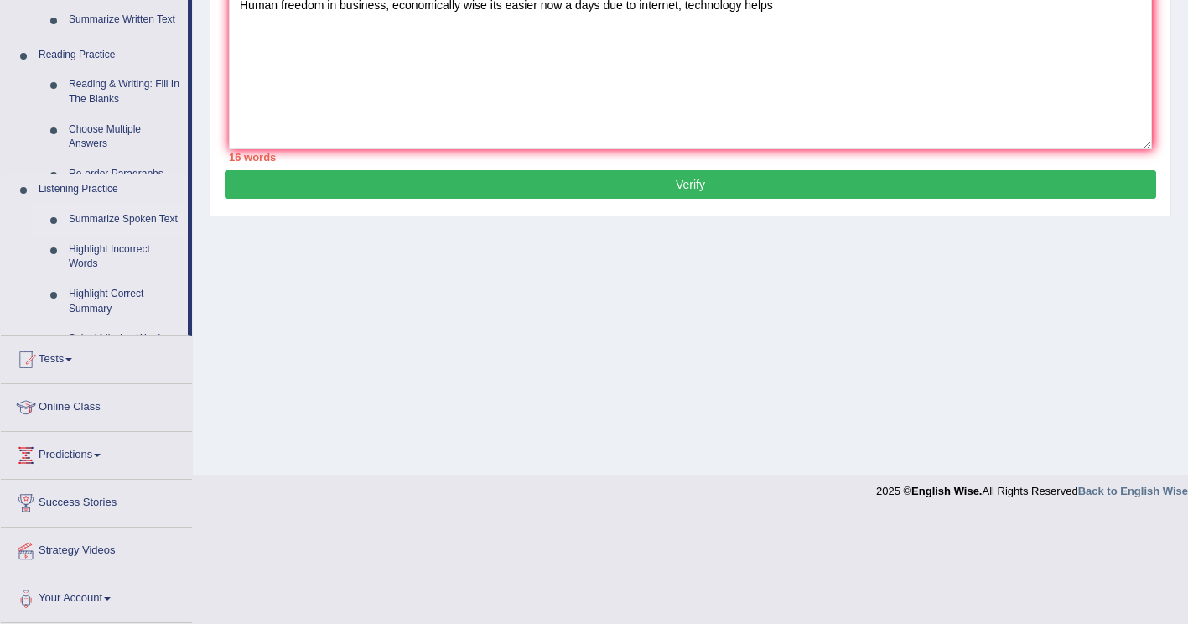
scroll to position [256, 0]
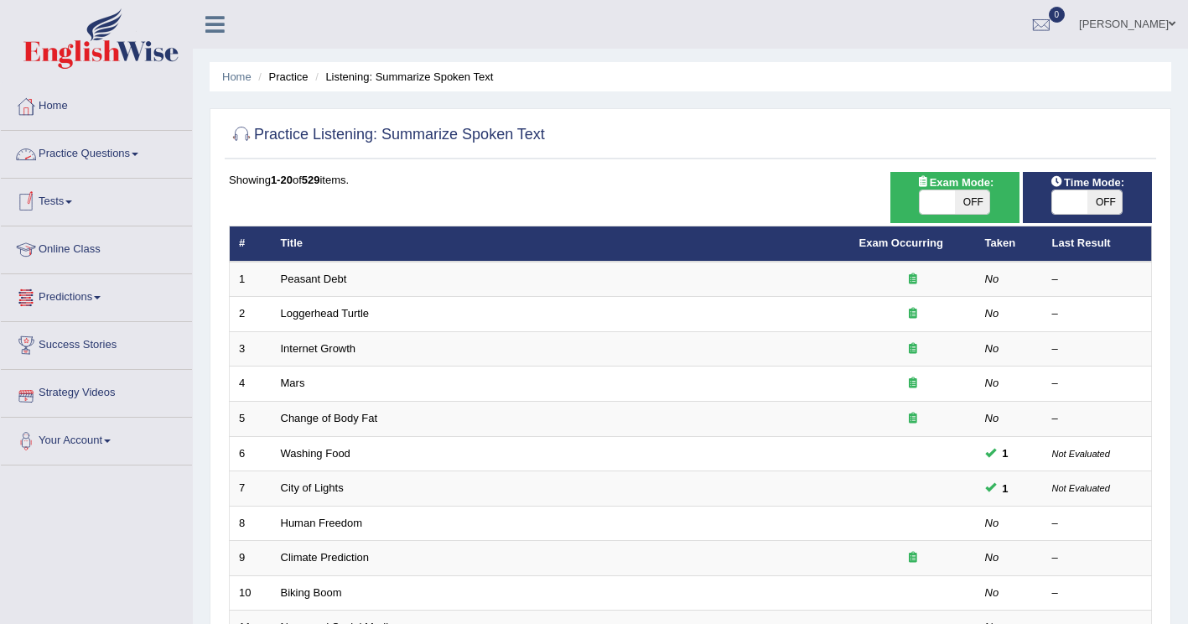
click at [135, 156] on link "Practice Questions" at bounding box center [96, 152] width 191 height 42
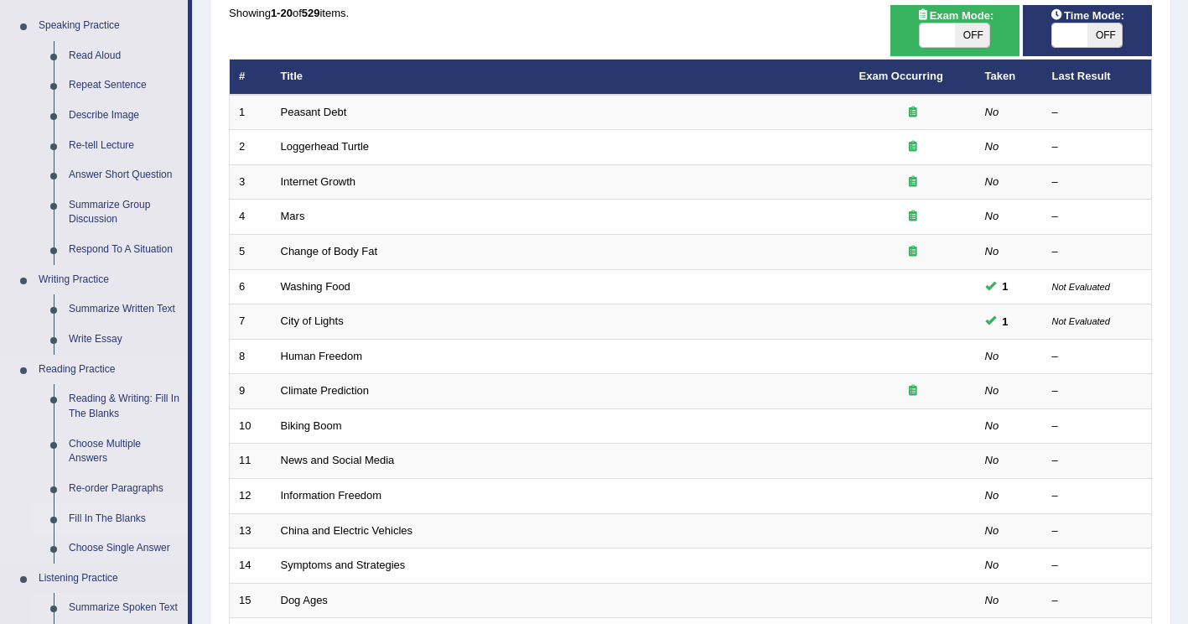
scroll to position [168, 0]
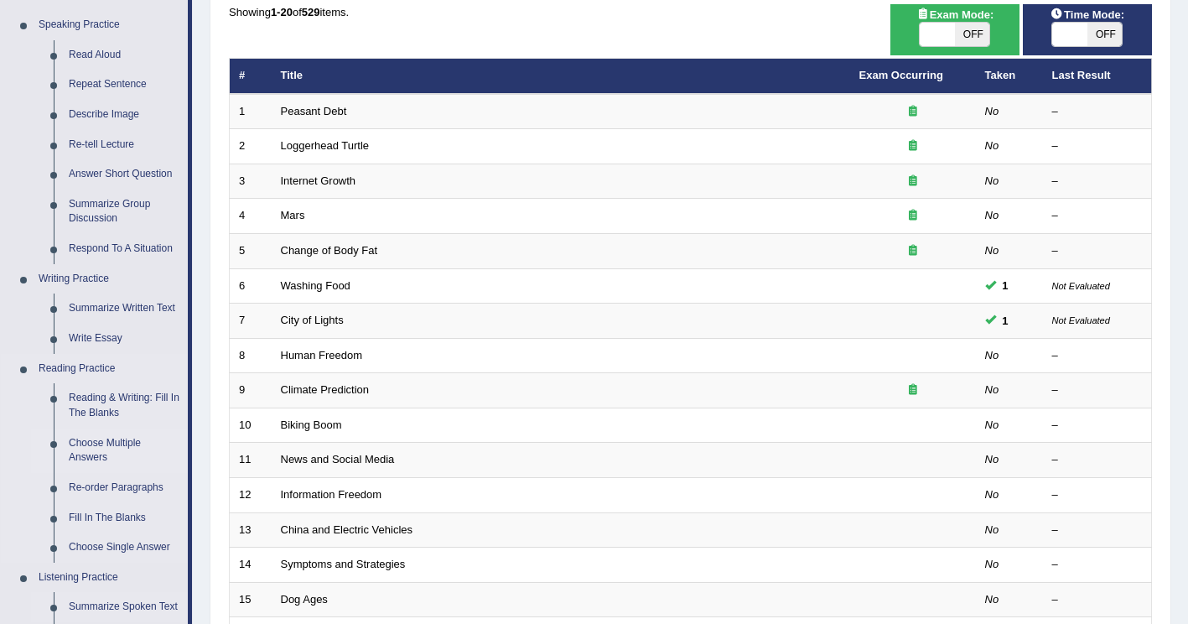
click at [101, 448] on link "Choose Multiple Answers" at bounding box center [124, 450] width 127 height 44
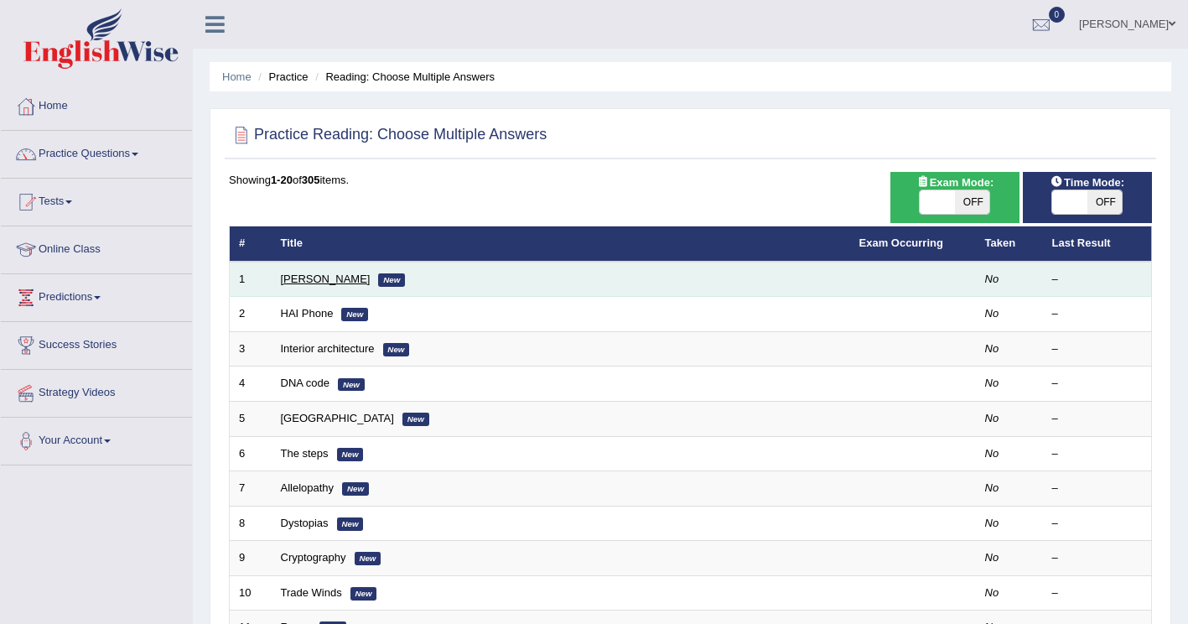
click at [304, 278] on link "[PERSON_NAME]" at bounding box center [326, 278] width 90 height 13
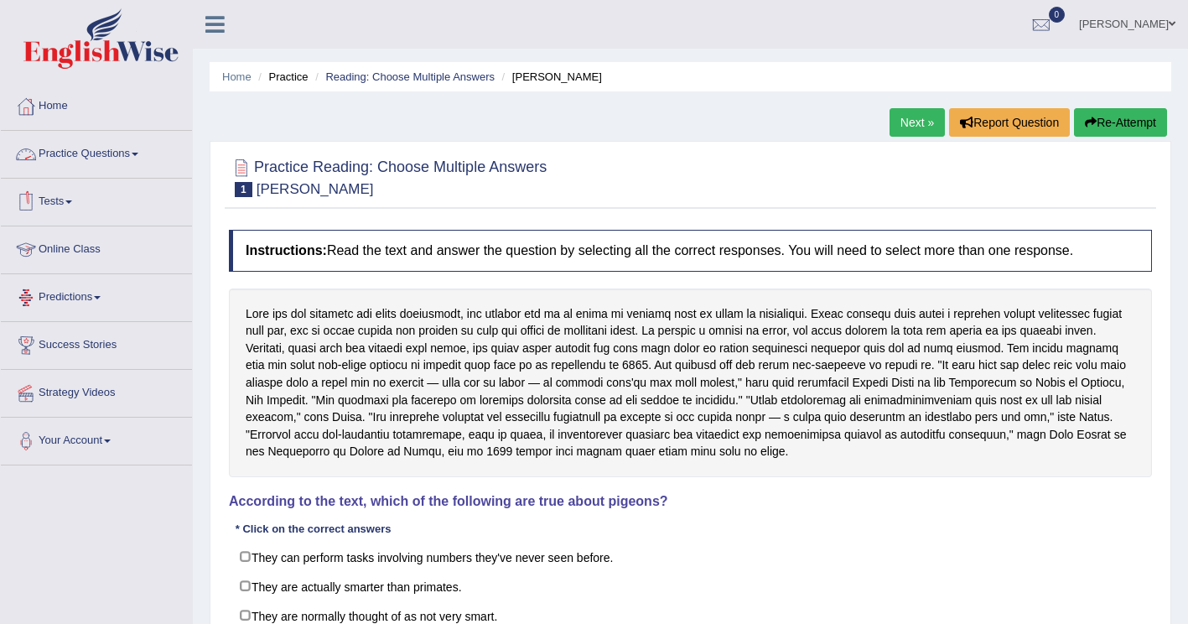
click at [138, 160] on link "Practice Questions" at bounding box center [96, 152] width 191 height 42
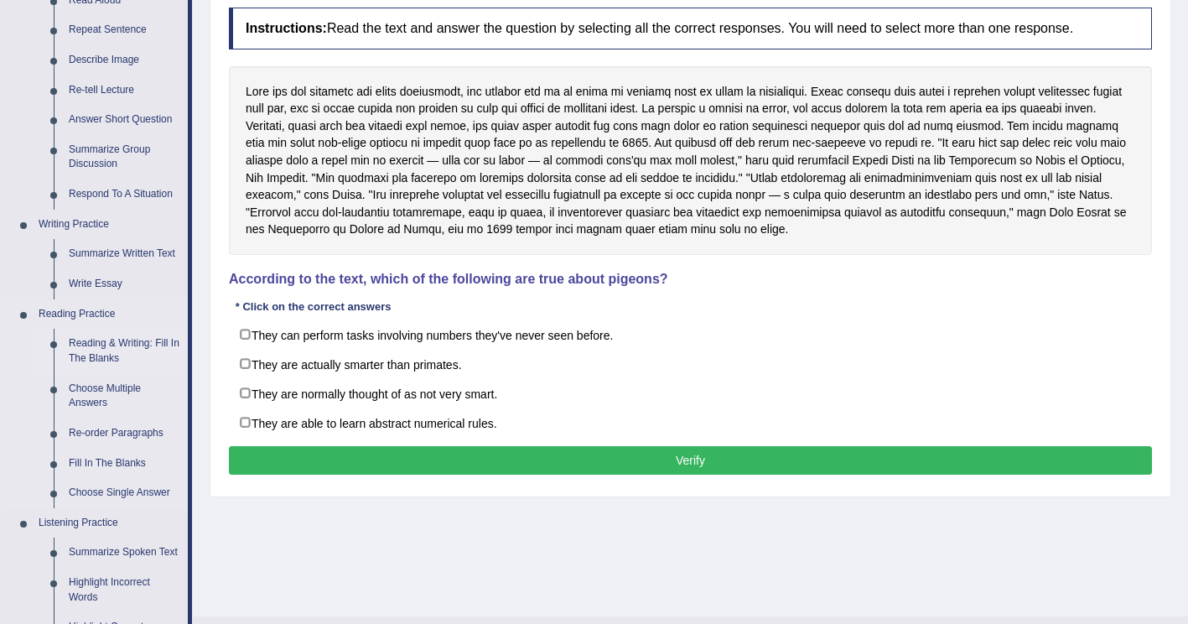
scroll to position [251, 0]
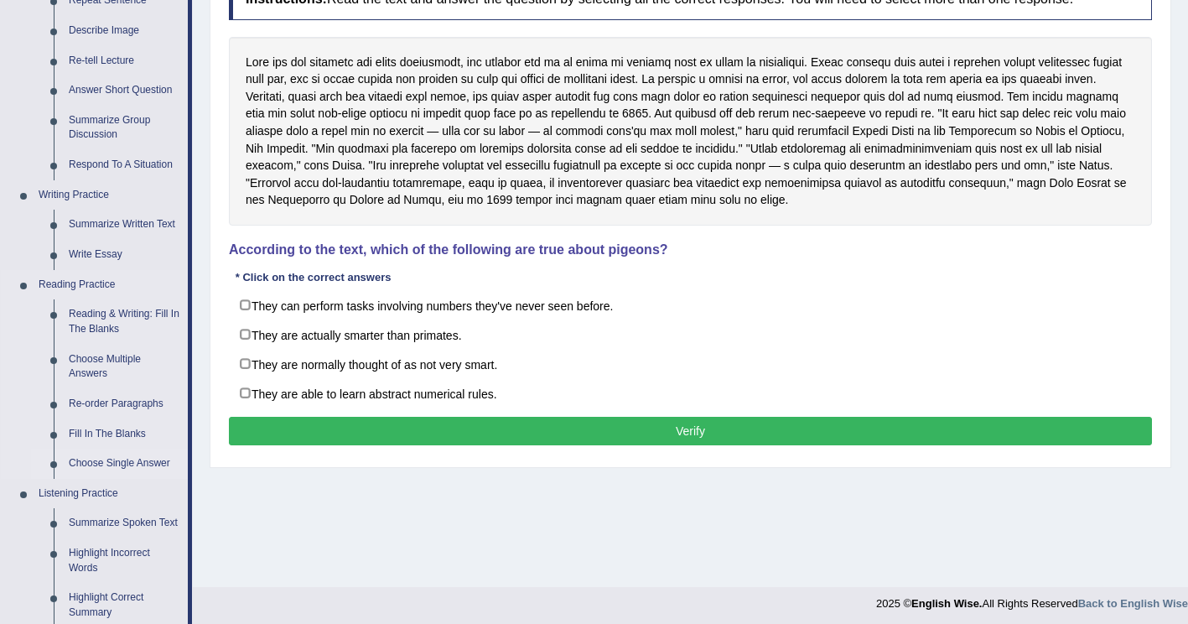
click at [106, 458] on link "Choose Single Answer" at bounding box center [124, 463] width 127 height 30
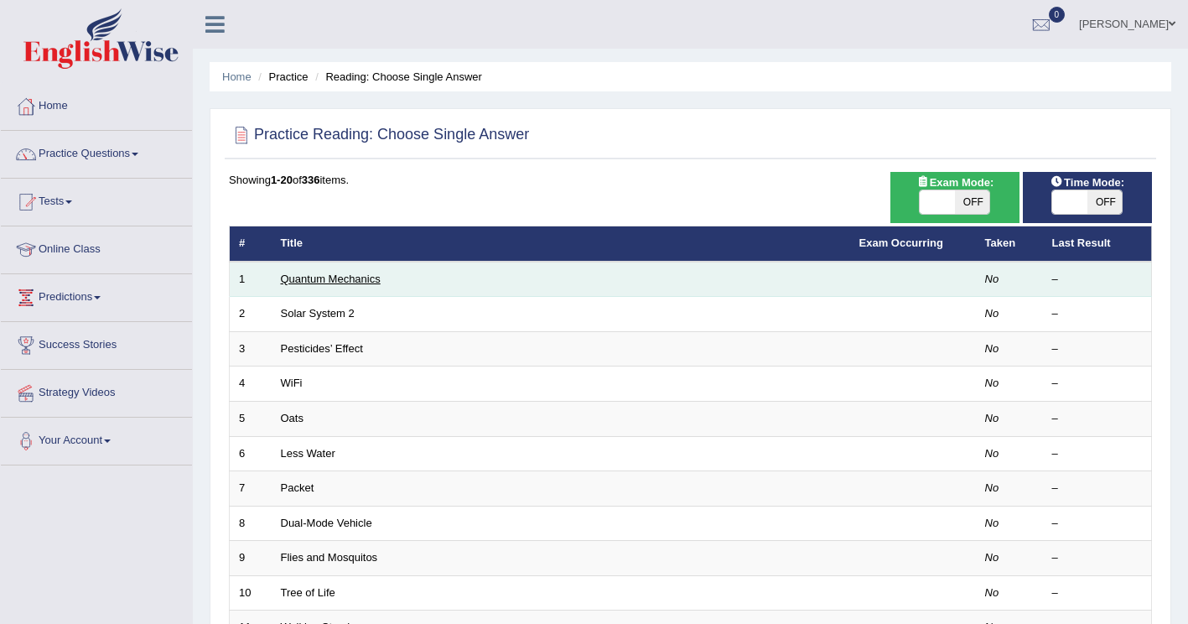
click at [345, 278] on link "Quantum Mechanics" at bounding box center [331, 278] width 100 height 13
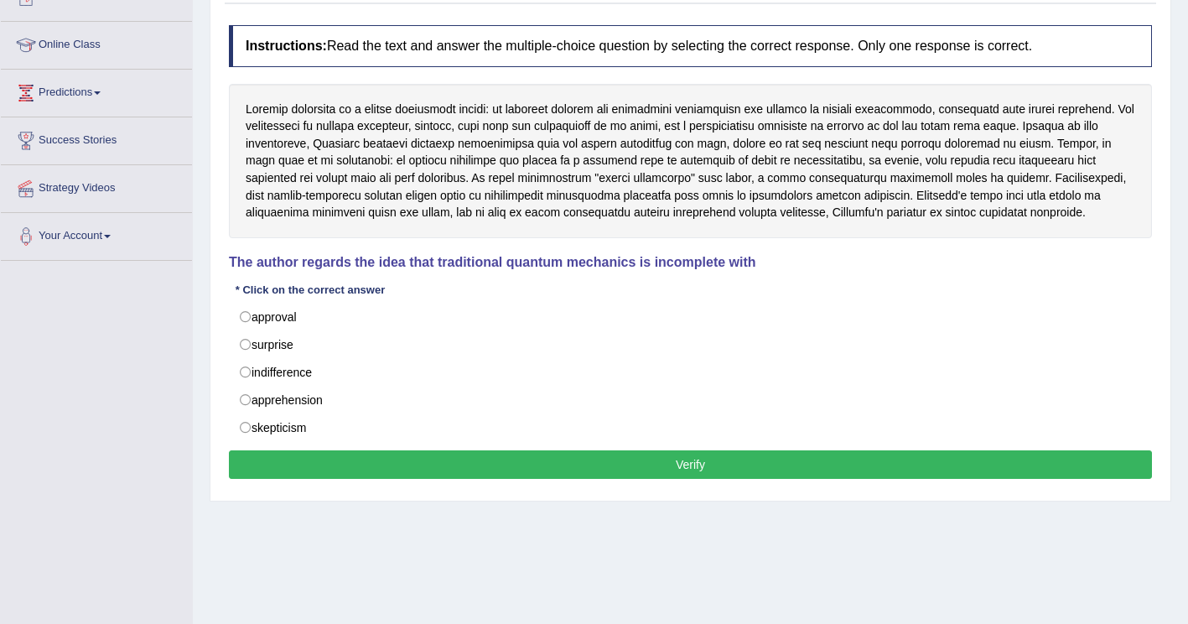
scroll to position [173, 0]
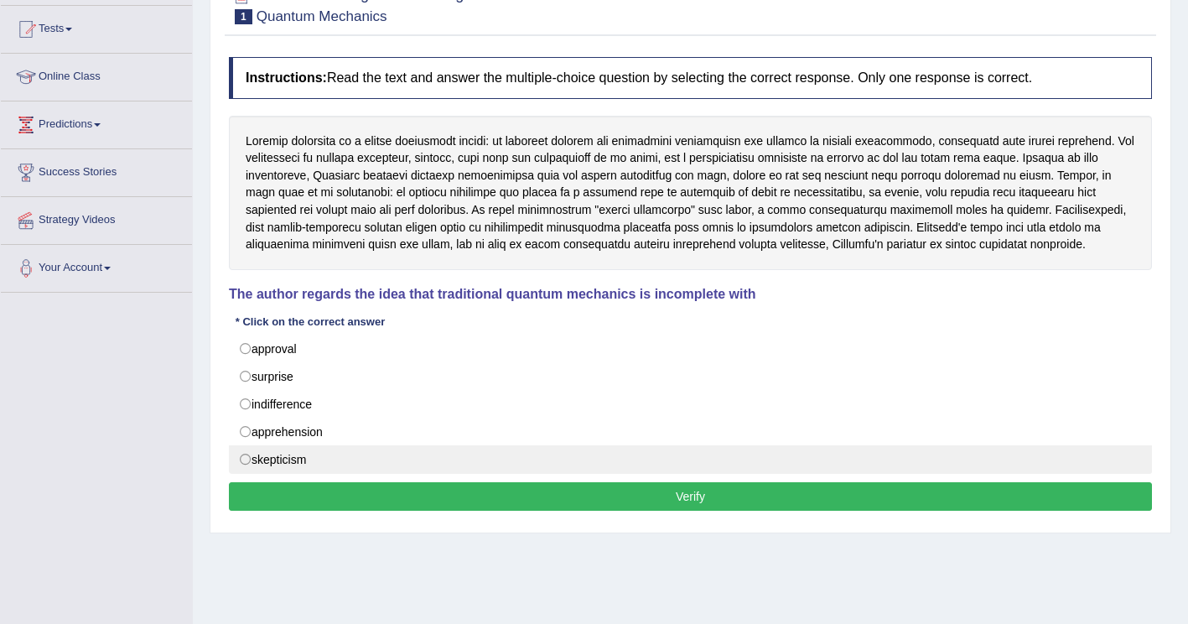
click at [250, 460] on label "skepticism" at bounding box center [690, 459] width 923 height 28
radio input "true"
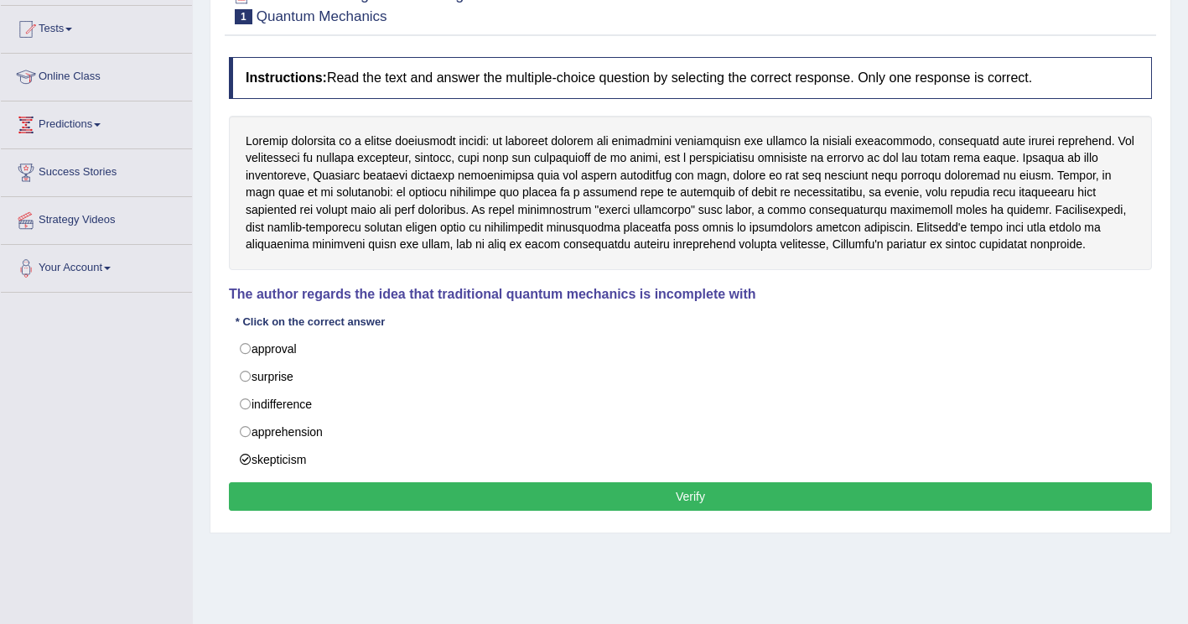
click at [293, 501] on button "Verify" at bounding box center [690, 496] width 923 height 28
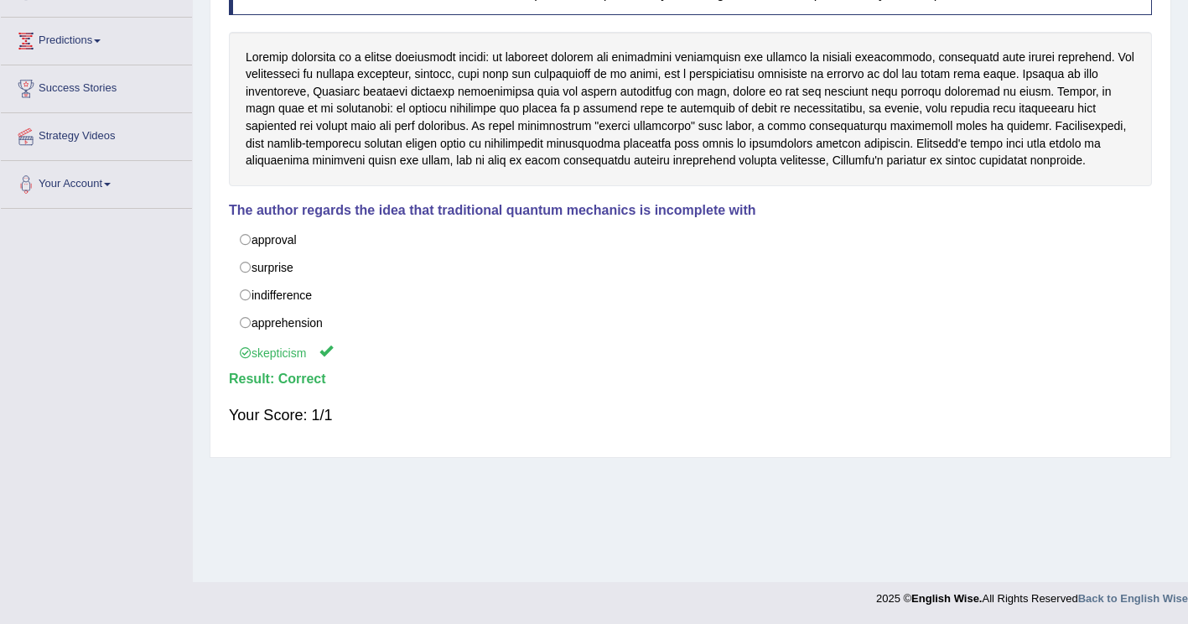
scroll to position [0, 0]
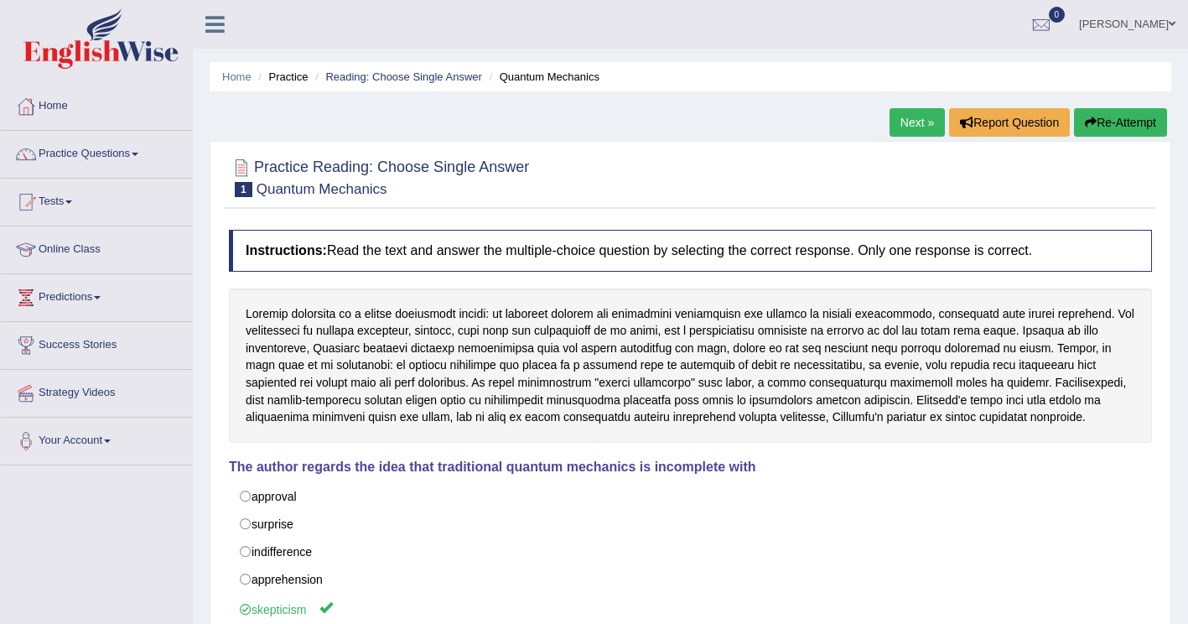
click at [921, 122] on link "Next »" at bounding box center [916, 122] width 55 height 28
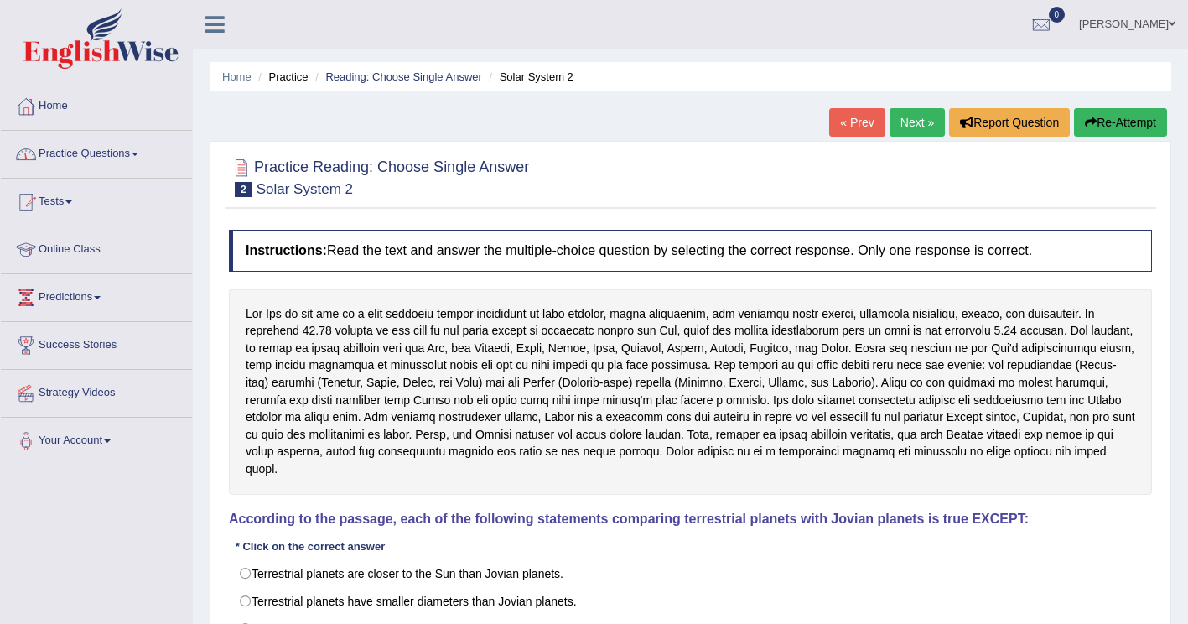
click at [138, 155] on span at bounding box center [135, 154] width 7 height 3
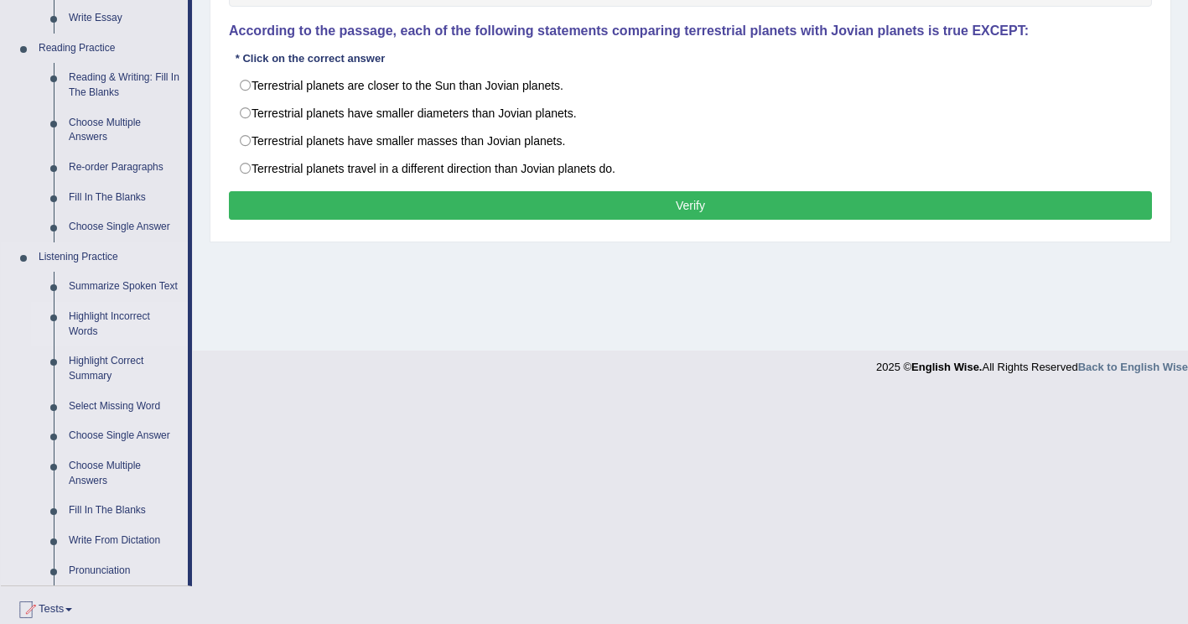
scroll to position [503, 0]
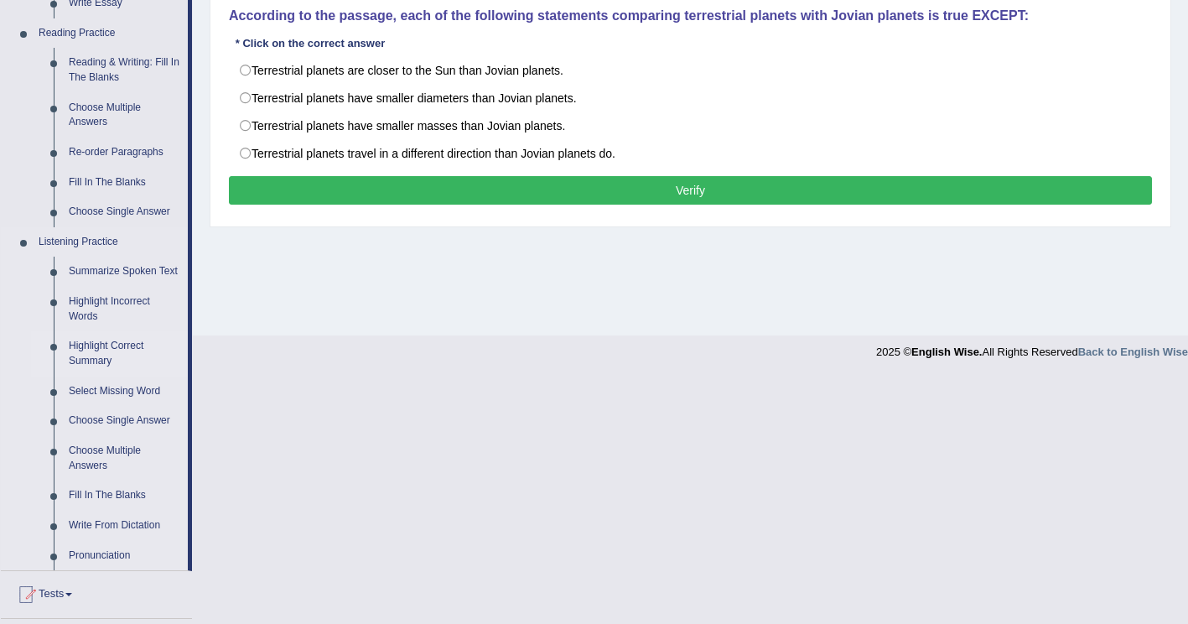
click at [100, 347] on link "Highlight Correct Summary" at bounding box center [124, 353] width 127 height 44
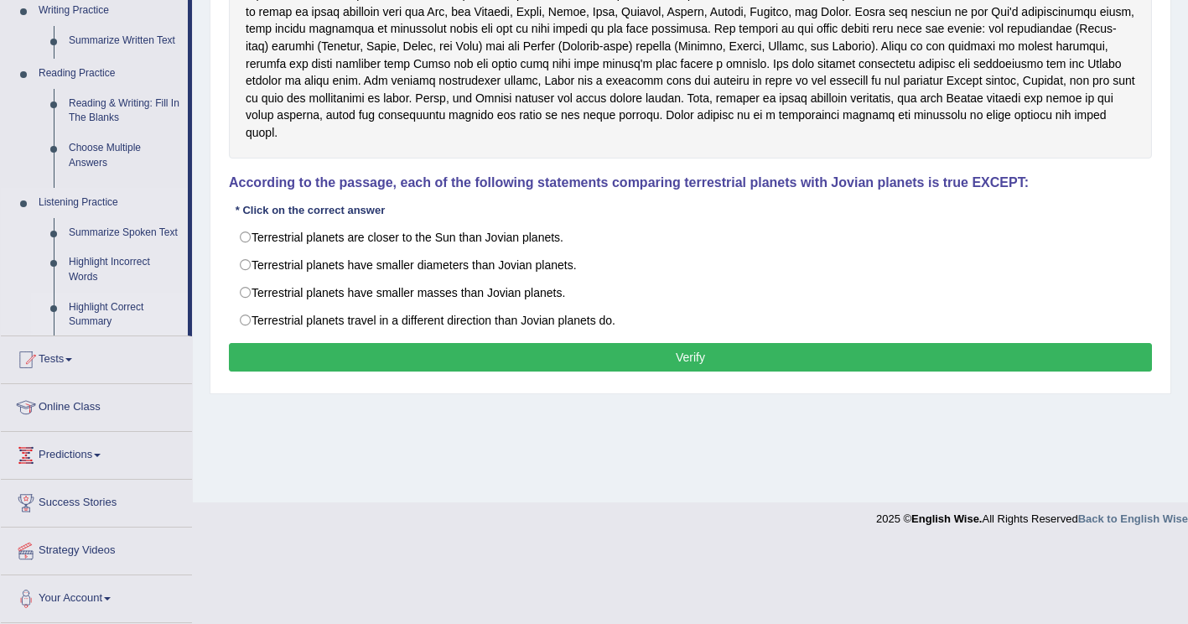
scroll to position [256, 0]
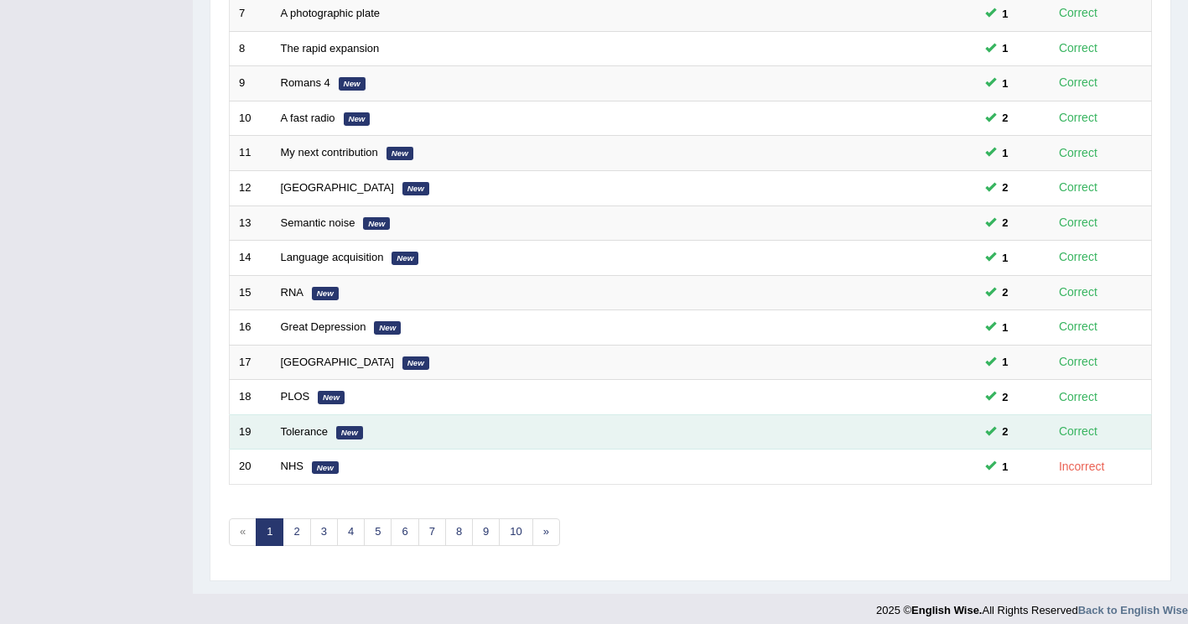
scroll to position [486, 0]
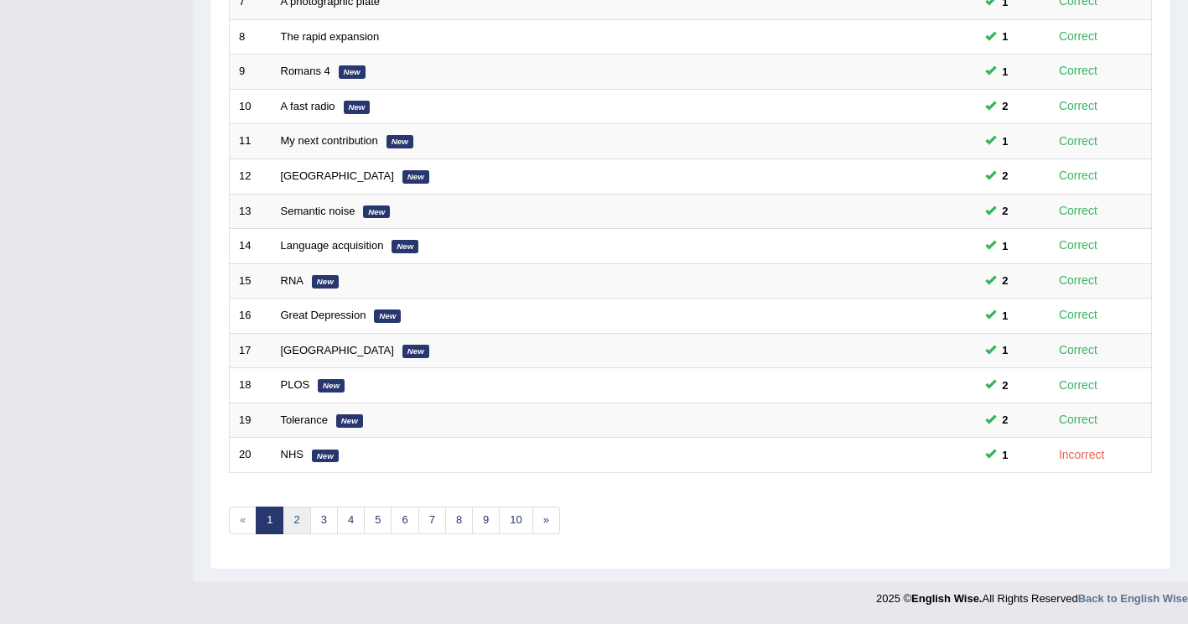
click at [293, 520] on link "2" at bounding box center [296, 520] width 28 height 28
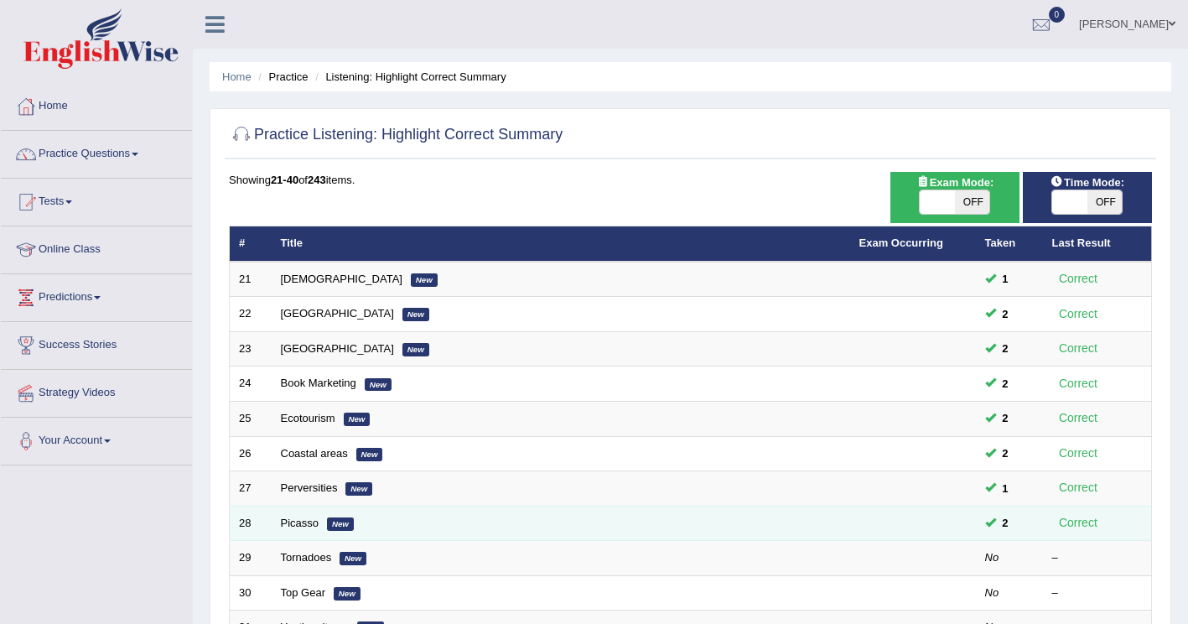
scroll to position [335, 0]
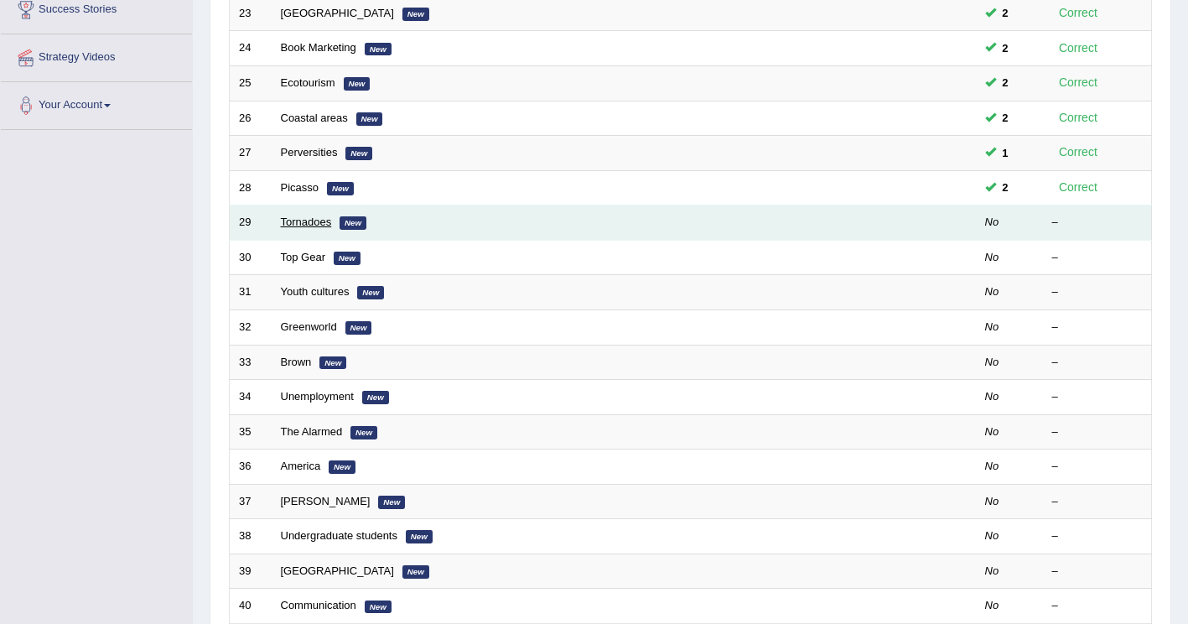
click at [307, 220] on link "Tornadoes" at bounding box center [306, 221] width 51 height 13
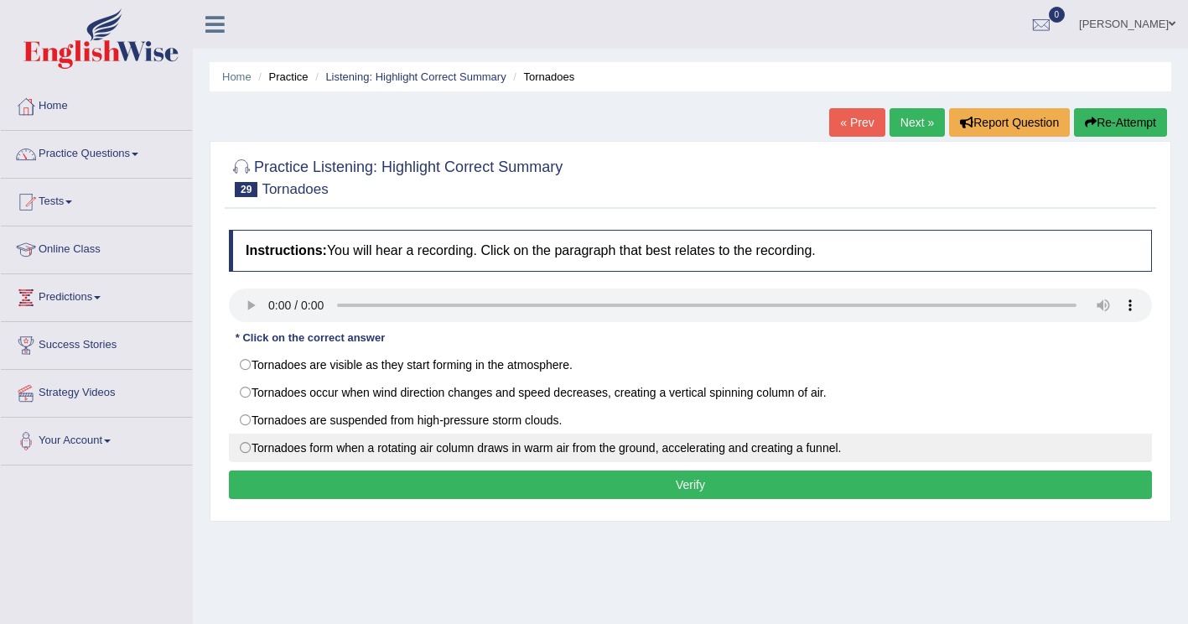
click at [243, 448] on label "Tornadoes form when a rotating air column draws in warm air from the ground, ac…" at bounding box center [690, 447] width 923 height 28
radio input "true"
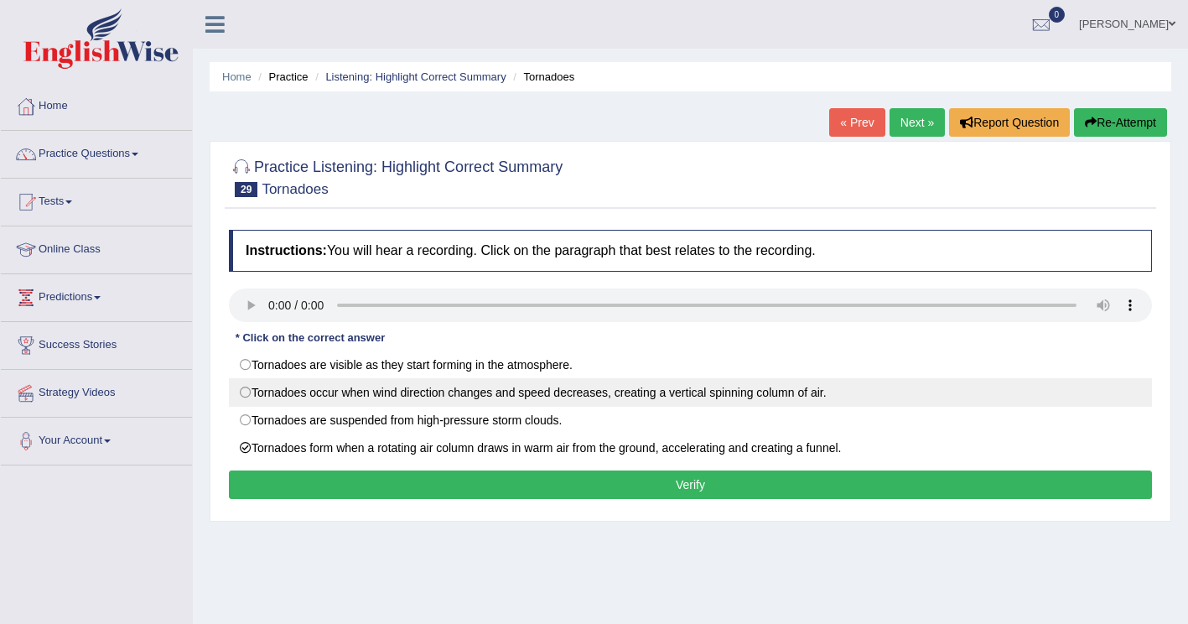
click at [247, 393] on label "Tornadoes occur when wind direction changes and speed decreases, creating a ver…" at bounding box center [690, 392] width 923 height 28
radio input "true"
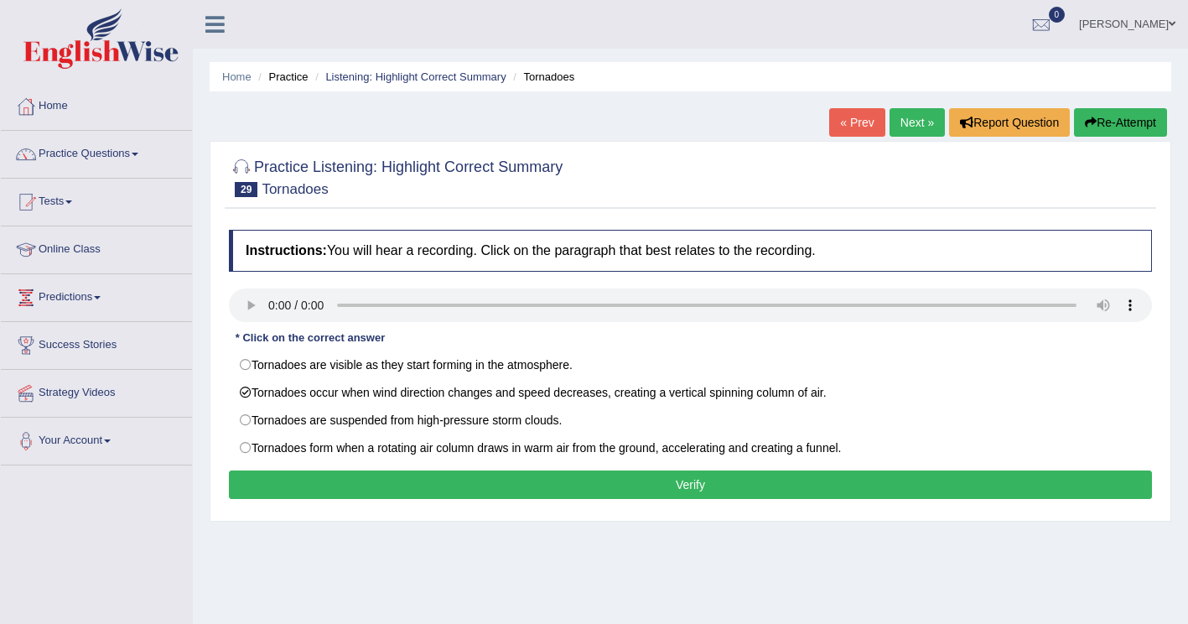
click at [488, 494] on button "Verify" at bounding box center [690, 484] width 923 height 28
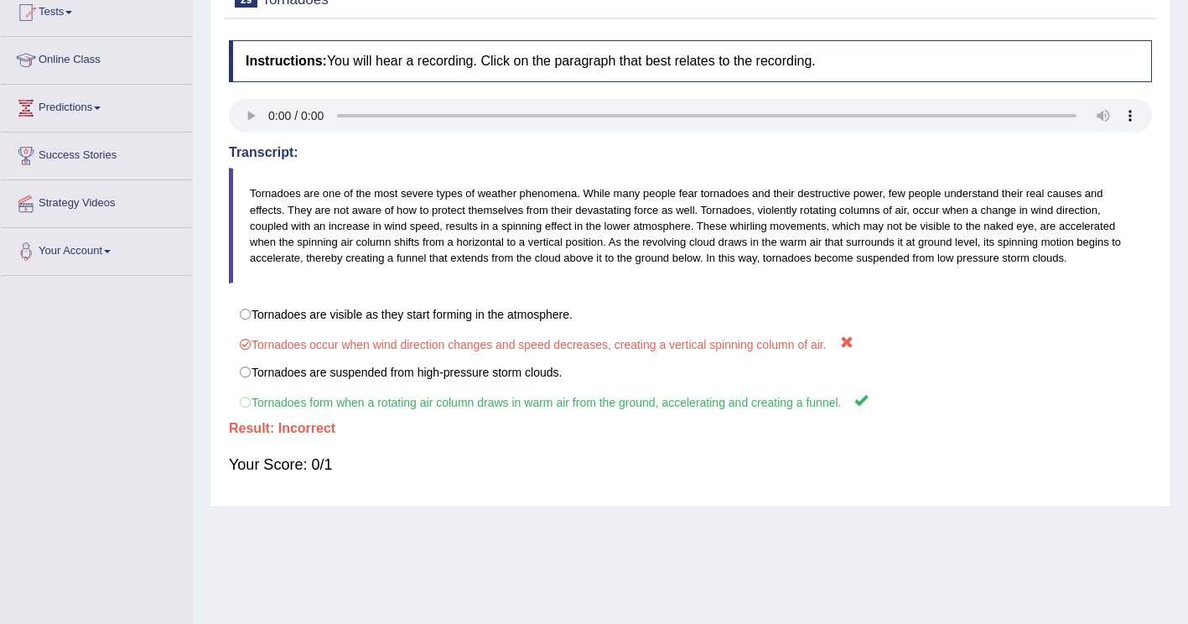
scroll to position [84, 0]
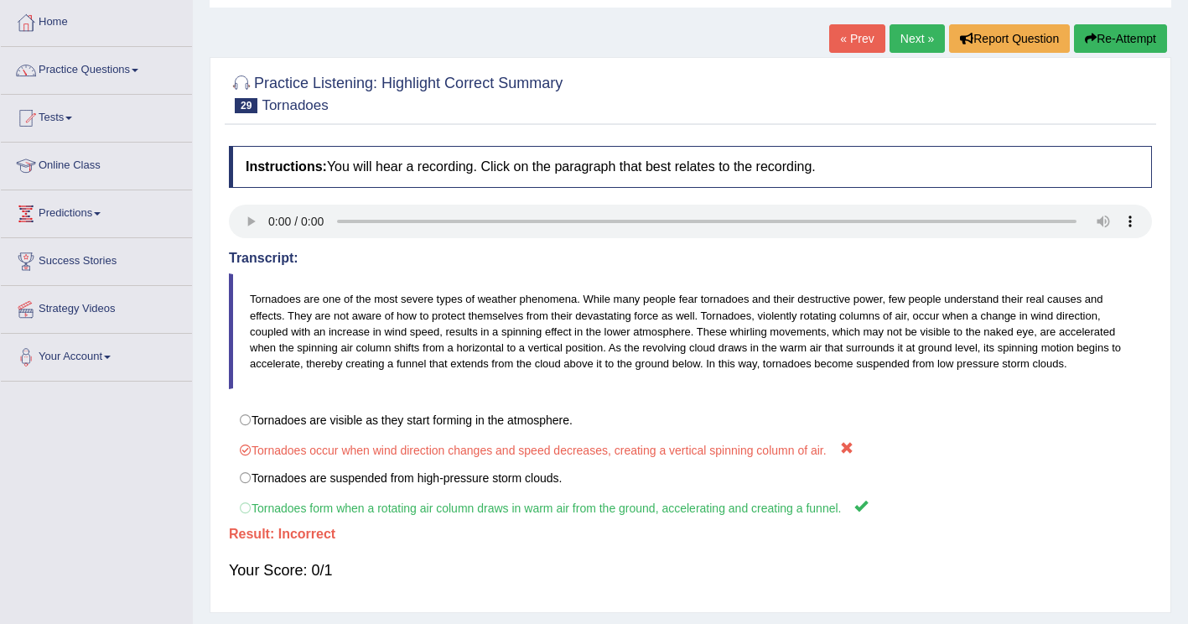
click at [1109, 36] on button "Re-Attempt" at bounding box center [1120, 38] width 93 height 28
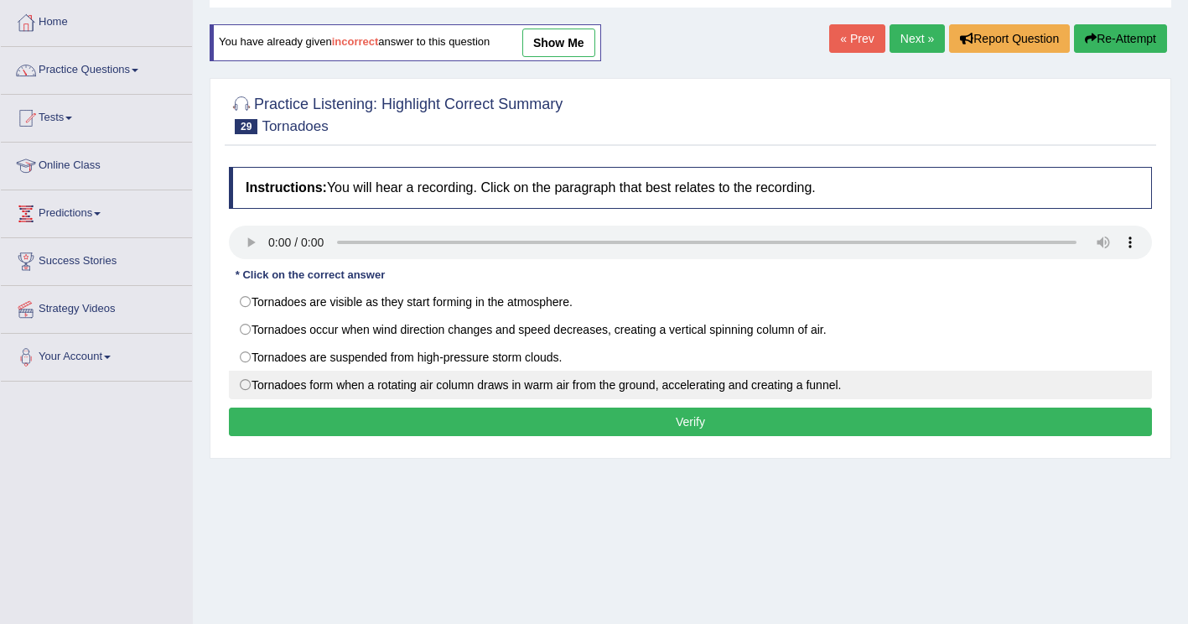
click at [241, 386] on label "Tornadoes form when a rotating air column draws in warm air from the ground, ac…" at bounding box center [690, 384] width 923 height 28
radio input "true"
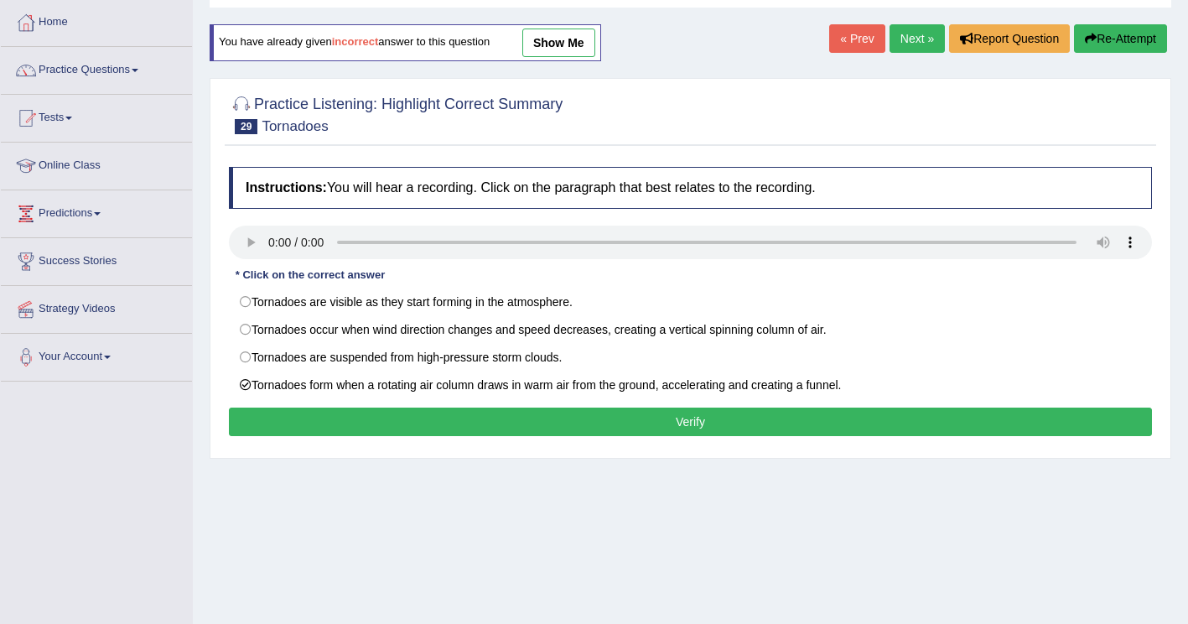
click at [263, 422] on button "Verify" at bounding box center [690, 421] width 923 height 28
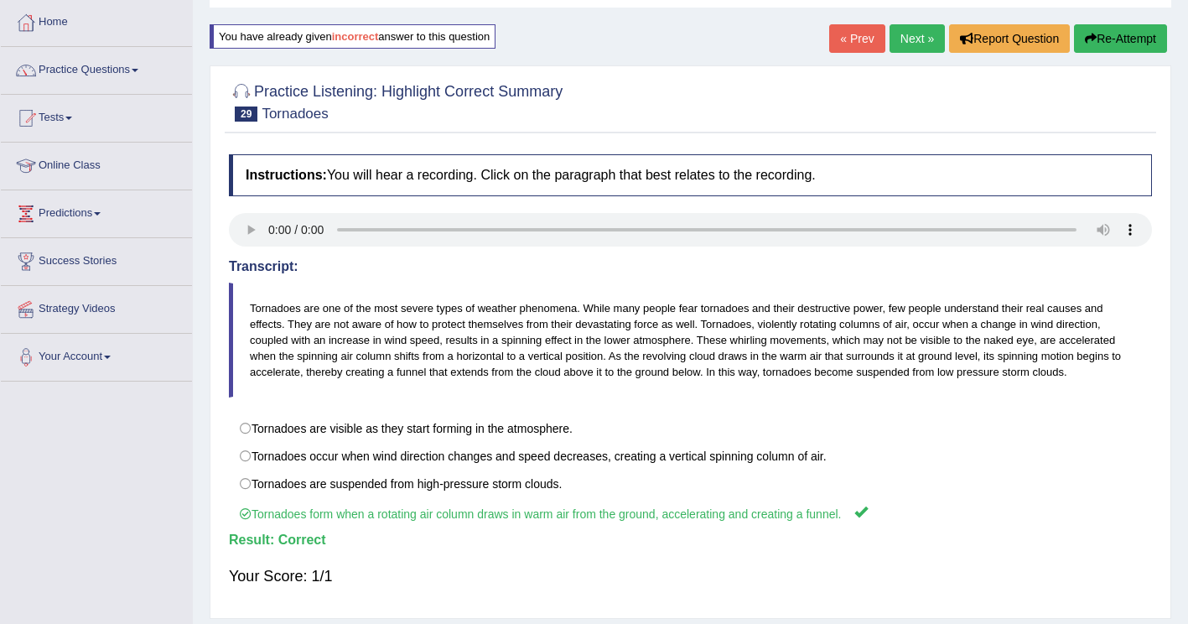
click at [904, 35] on link "Next »" at bounding box center [916, 38] width 55 height 28
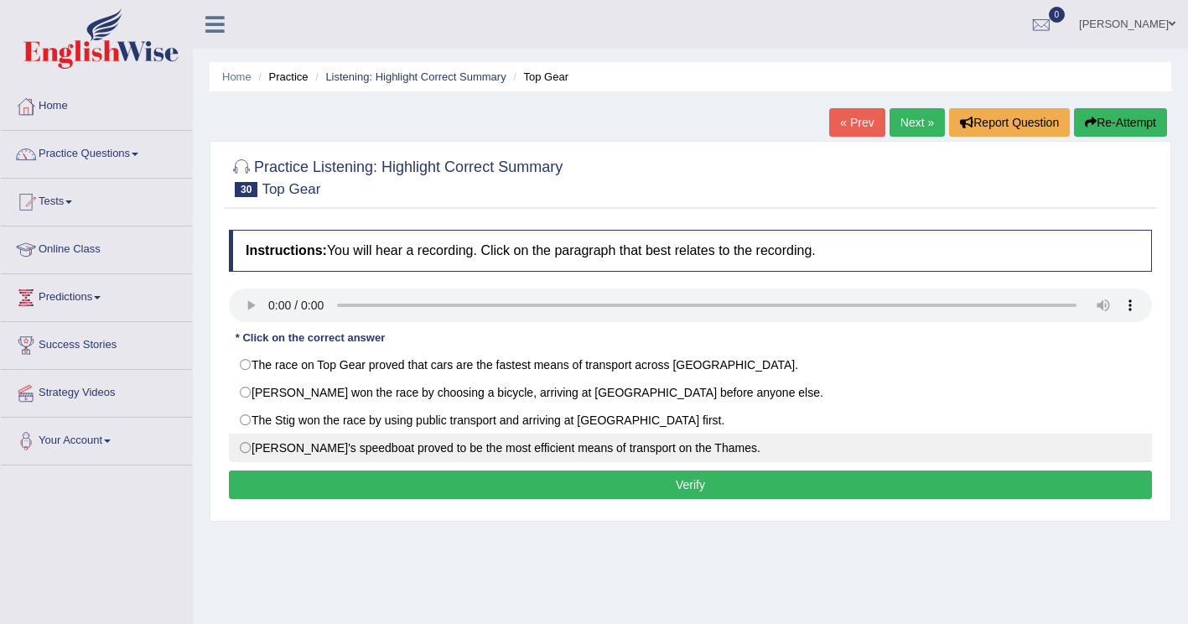
click at [256, 449] on label "Jeremy's speedboat proved to be the most efficient means of transport on the Th…" at bounding box center [690, 447] width 923 height 28
radio input "true"
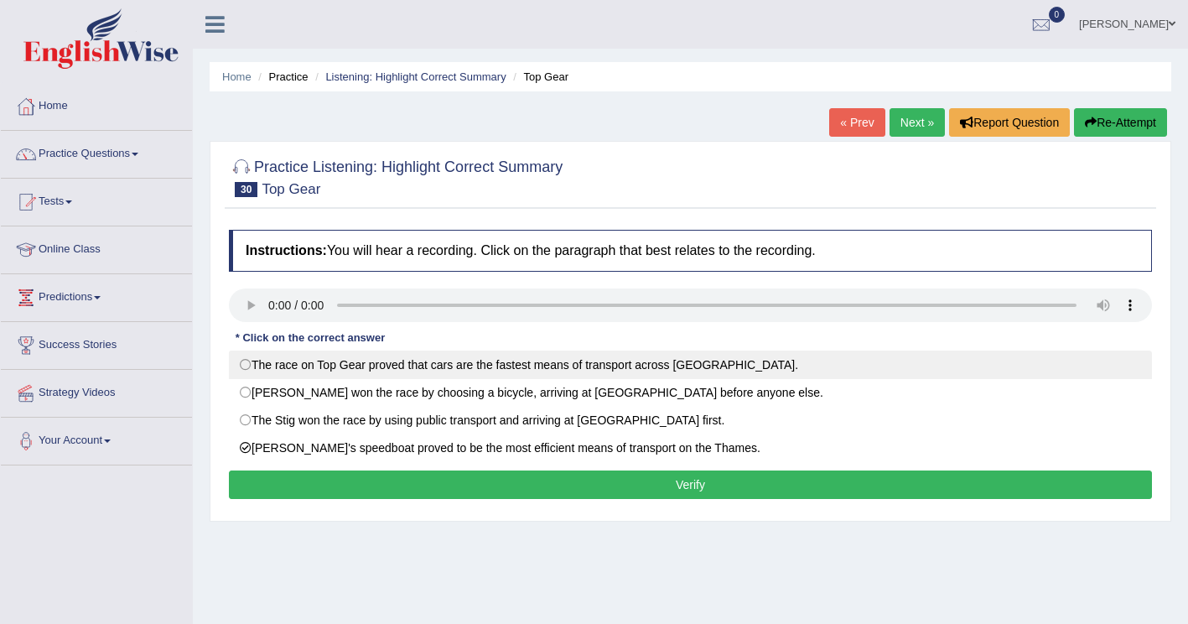
click at [251, 366] on label "The race on Top Gear proved that cars are the fastest means of transport across…" at bounding box center [690, 364] width 923 height 28
radio input "true"
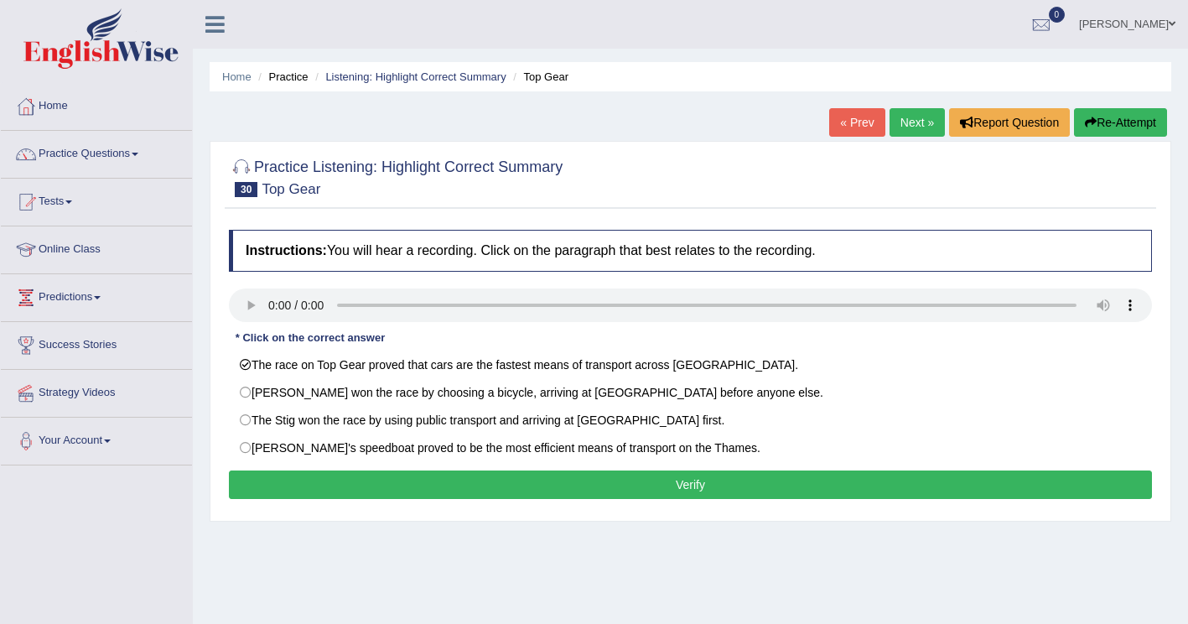
click at [313, 482] on button "Verify" at bounding box center [690, 484] width 923 height 28
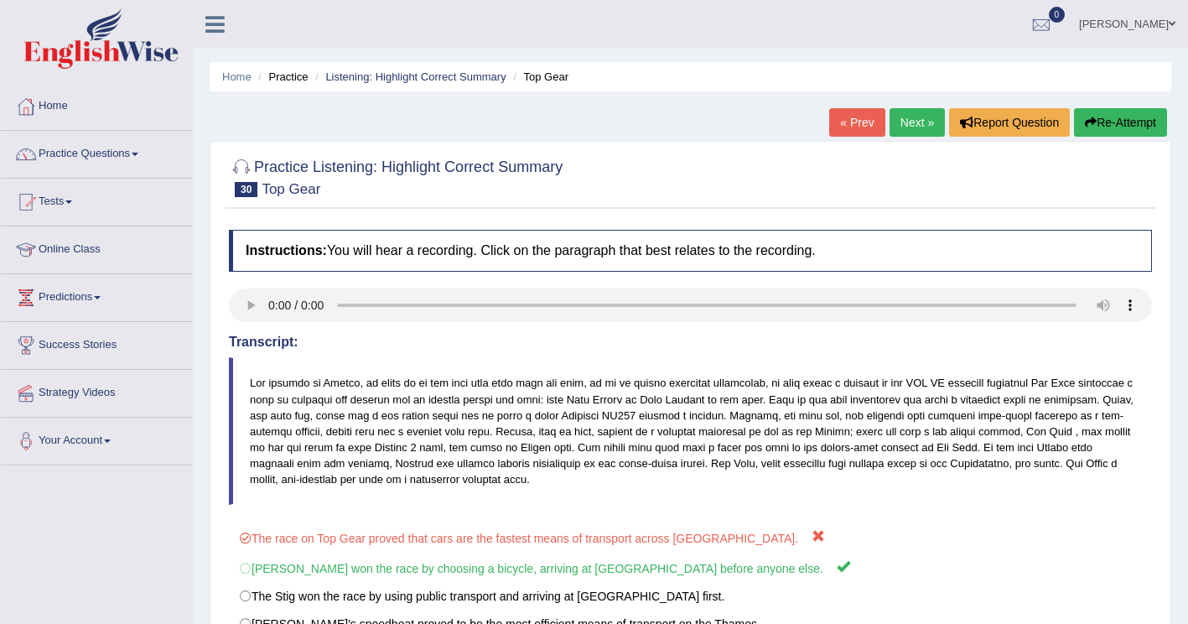
drag, startPoint x: 1130, startPoint y: 121, endPoint x: 1077, endPoint y: 148, distance: 59.6
click at [1130, 121] on button "Re-Attempt" at bounding box center [1120, 122] width 93 height 28
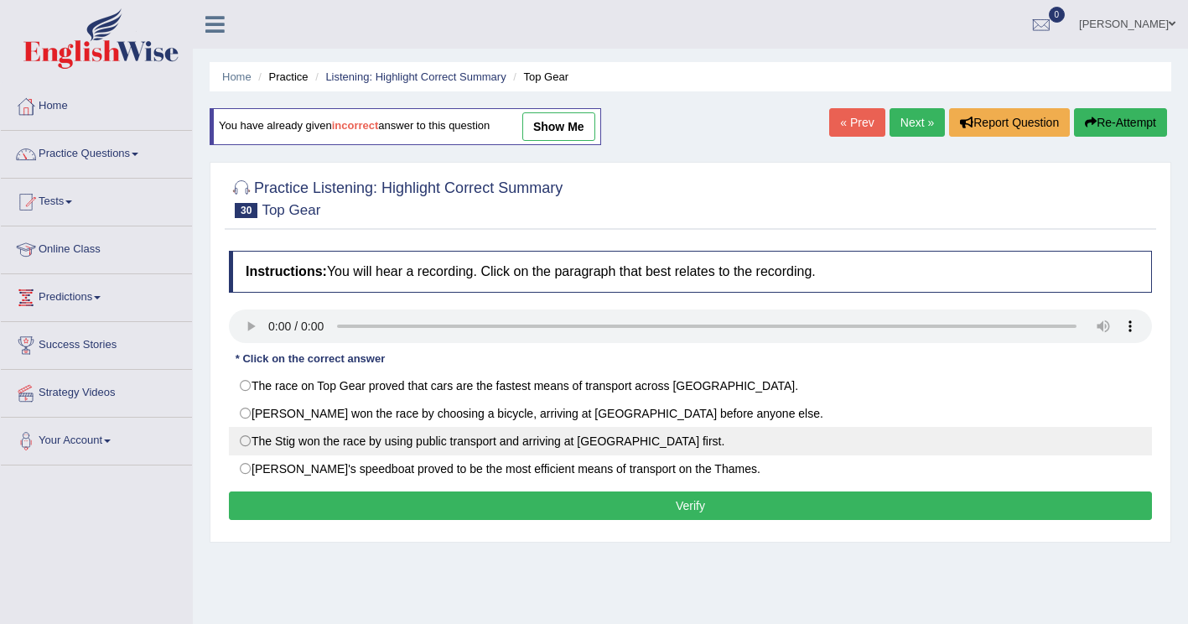
click at [251, 437] on label "The Stig won the race by using public transport and arriving at City Airport fi…" at bounding box center [690, 441] width 923 height 28
radio input "true"
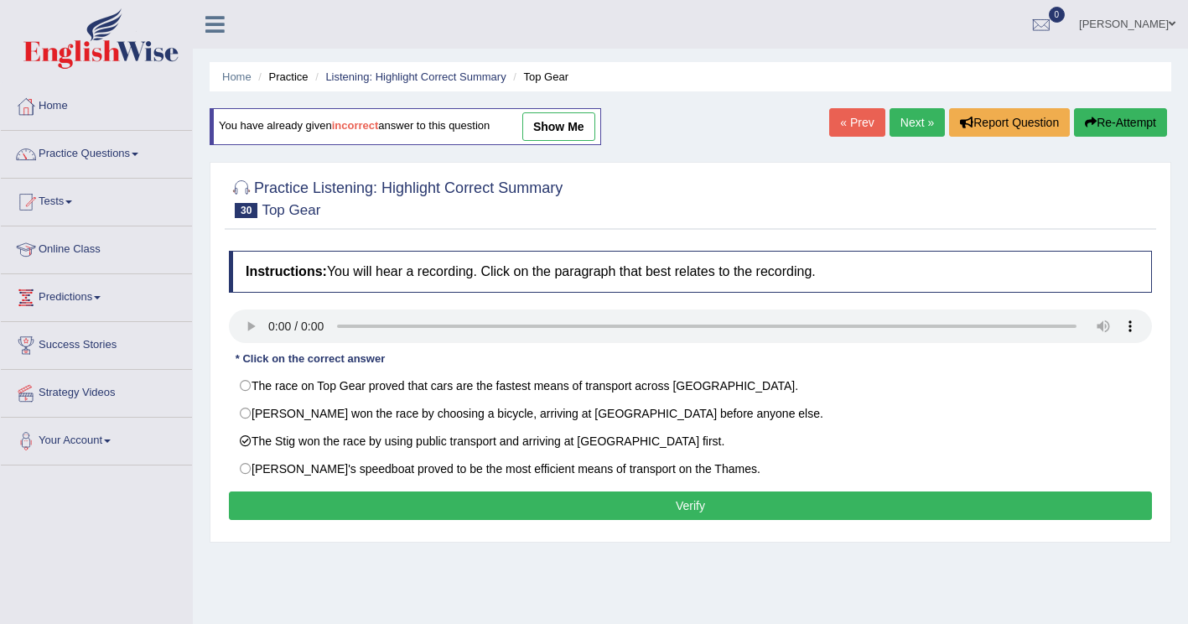
click at [352, 507] on button "Verify" at bounding box center [690, 505] width 923 height 28
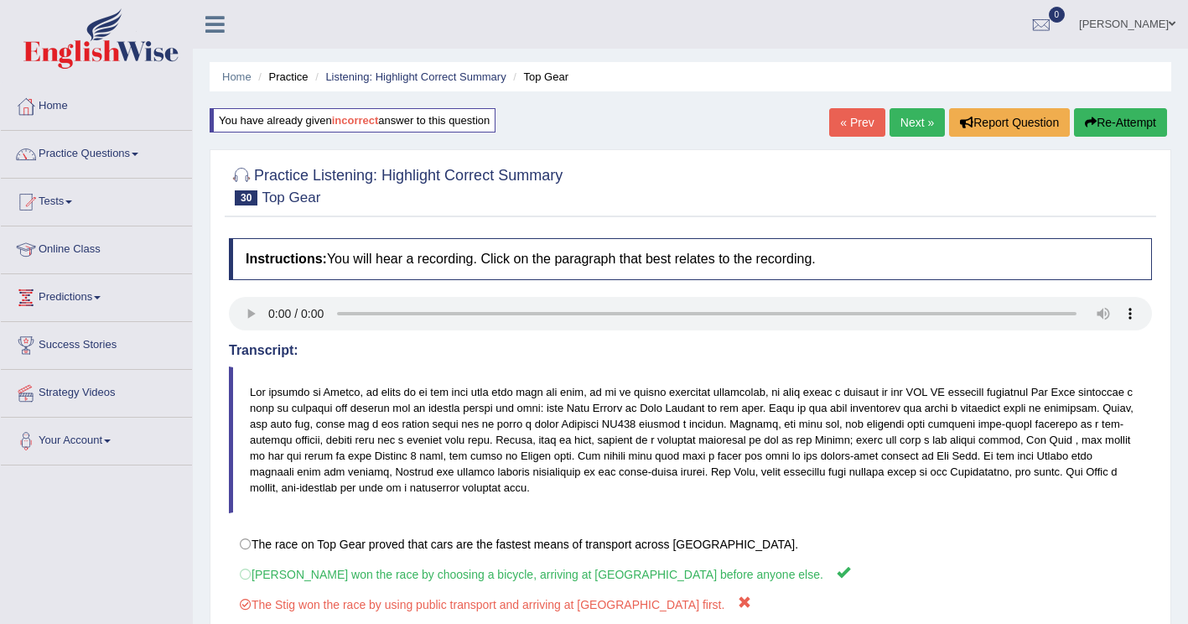
click at [923, 123] on link "Next »" at bounding box center [916, 122] width 55 height 28
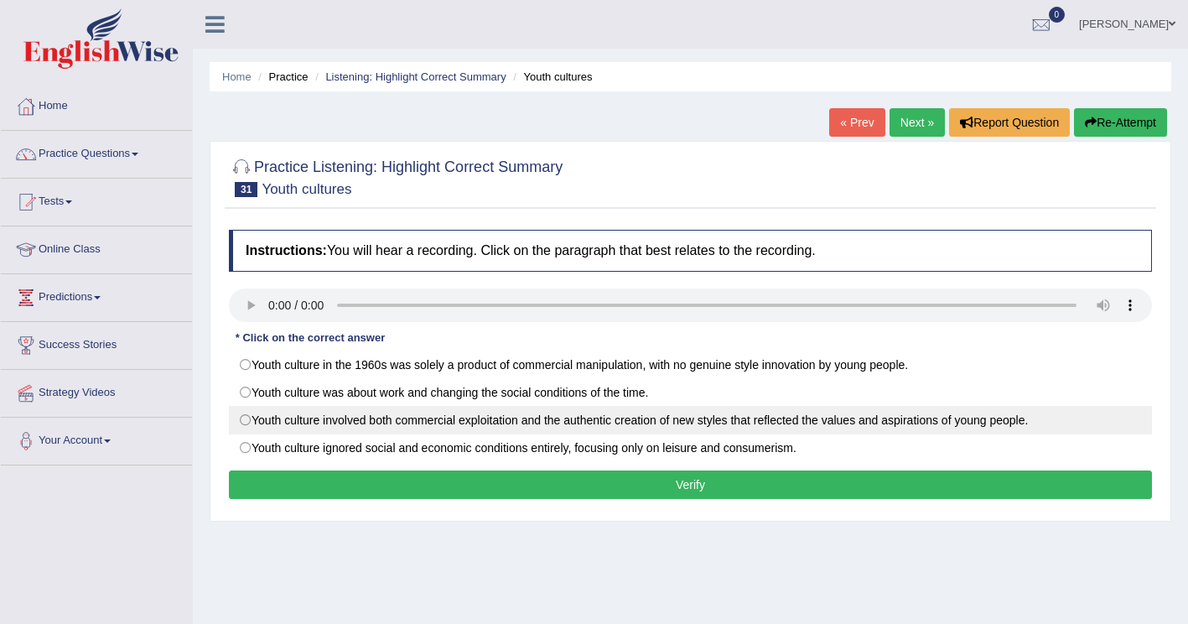
click at [329, 424] on label "Youth culture involved both commercial exploitation and the authentic creation …" at bounding box center [690, 420] width 923 height 28
radio input "true"
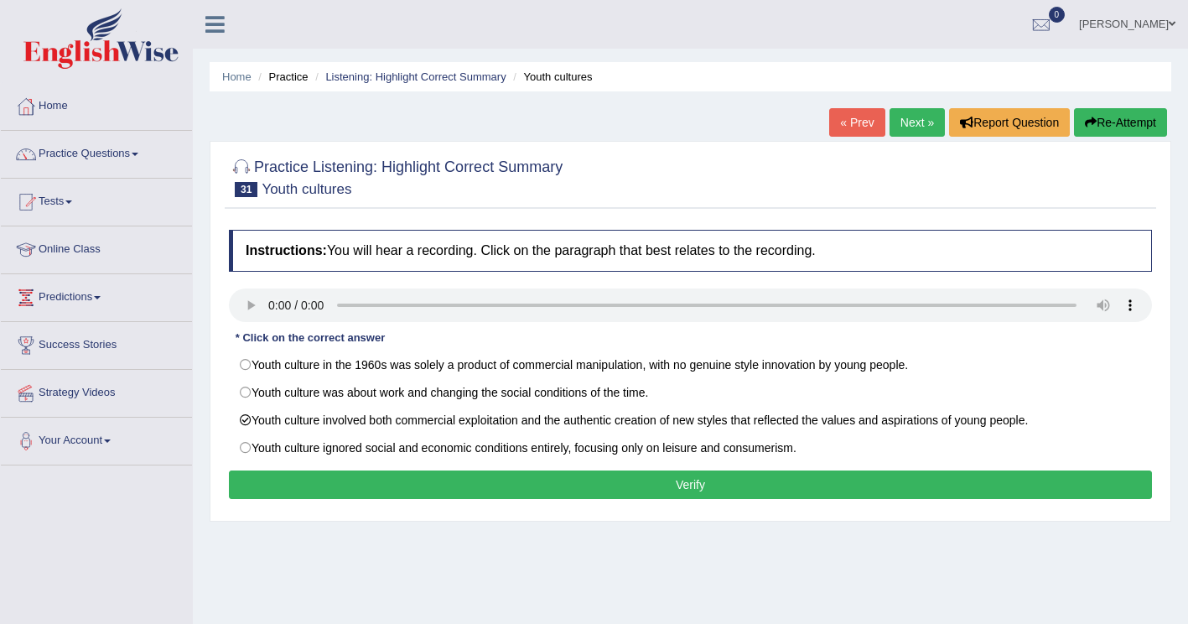
click at [355, 481] on button "Verify" at bounding box center [690, 484] width 923 height 28
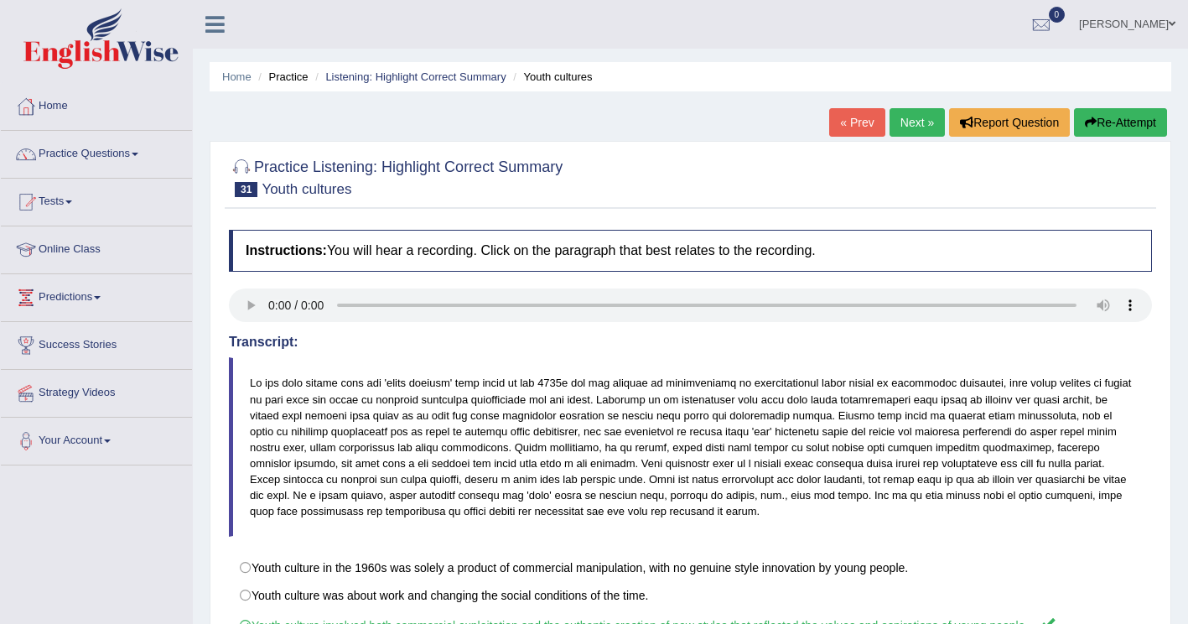
click at [919, 121] on link "Next »" at bounding box center [916, 122] width 55 height 28
